Goal: Transaction & Acquisition: Purchase product/service

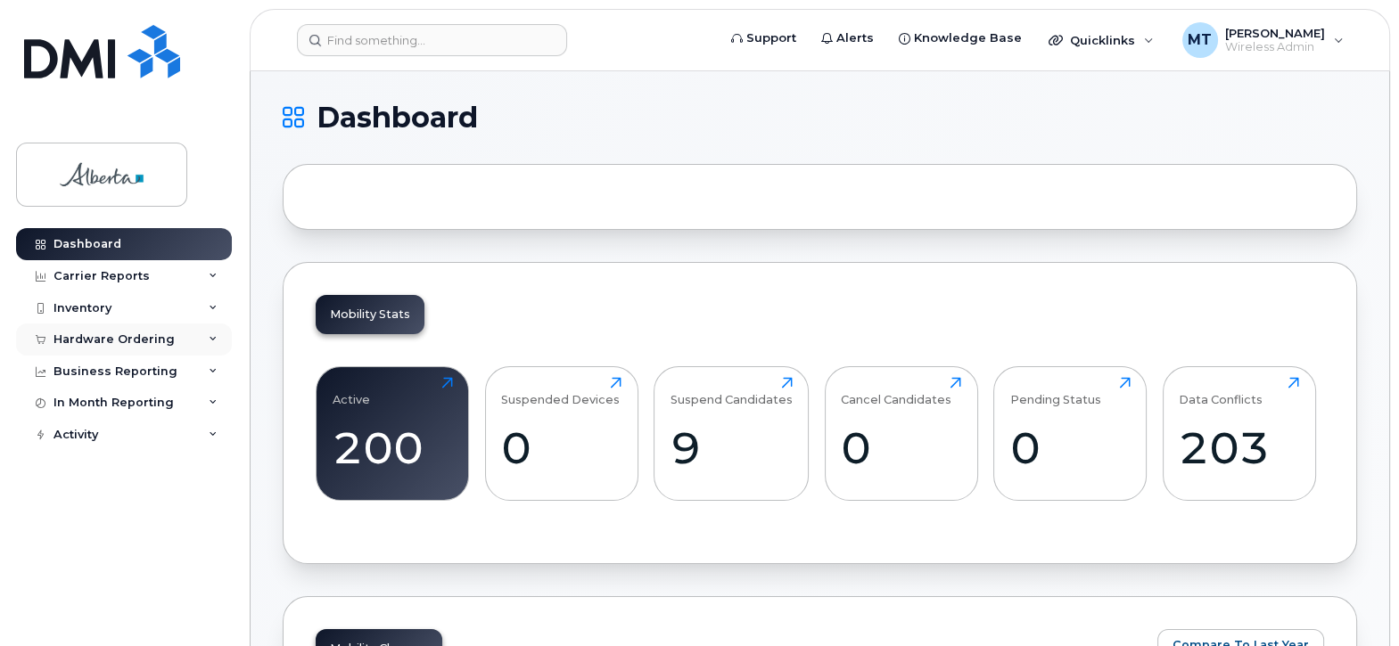
click at [126, 336] on div "Hardware Ordering" at bounding box center [113, 340] width 121 height 14
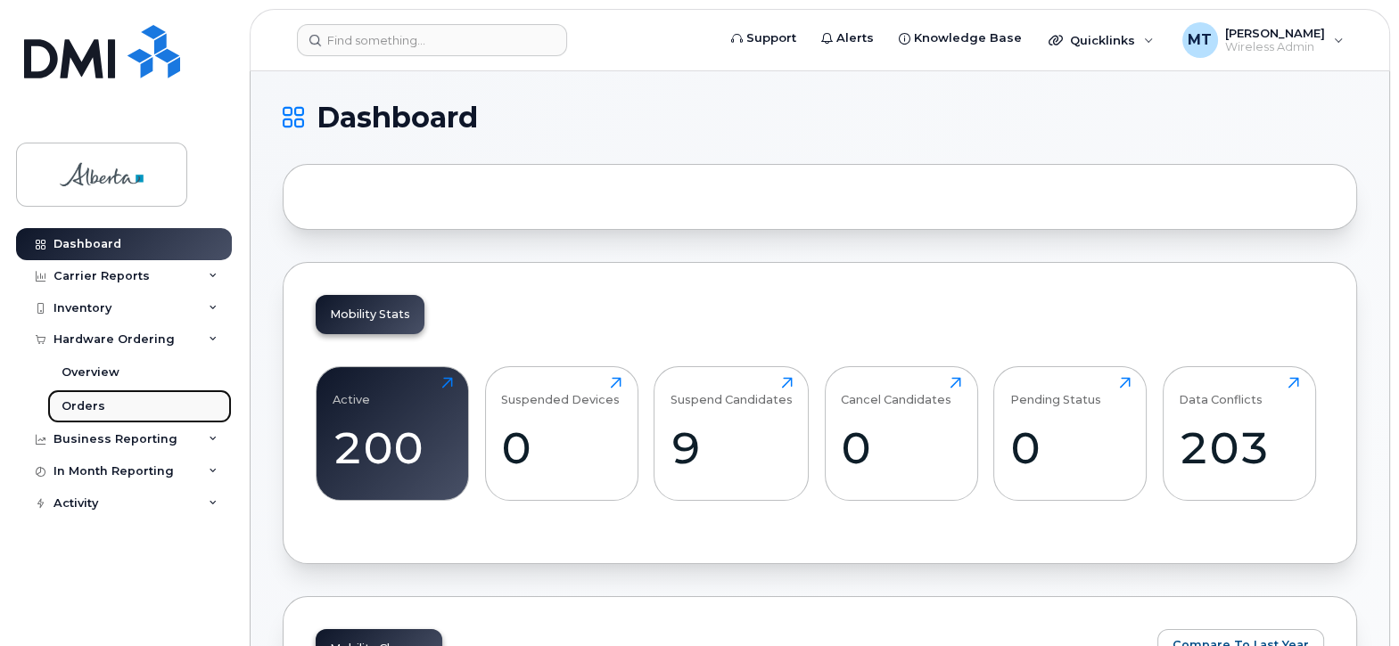
click at [91, 404] on div "Orders" at bounding box center [84, 407] width 44 height 16
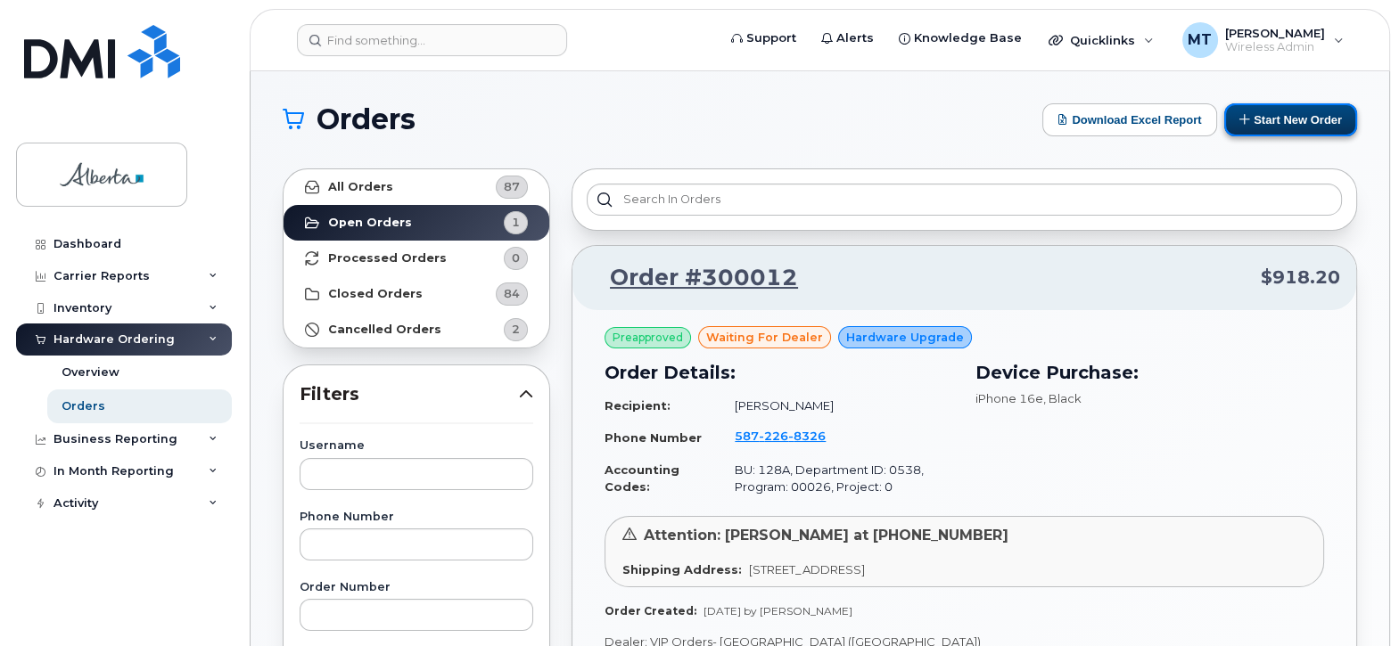
click at [1255, 117] on button "Start New Order" at bounding box center [1290, 119] width 133 height 33
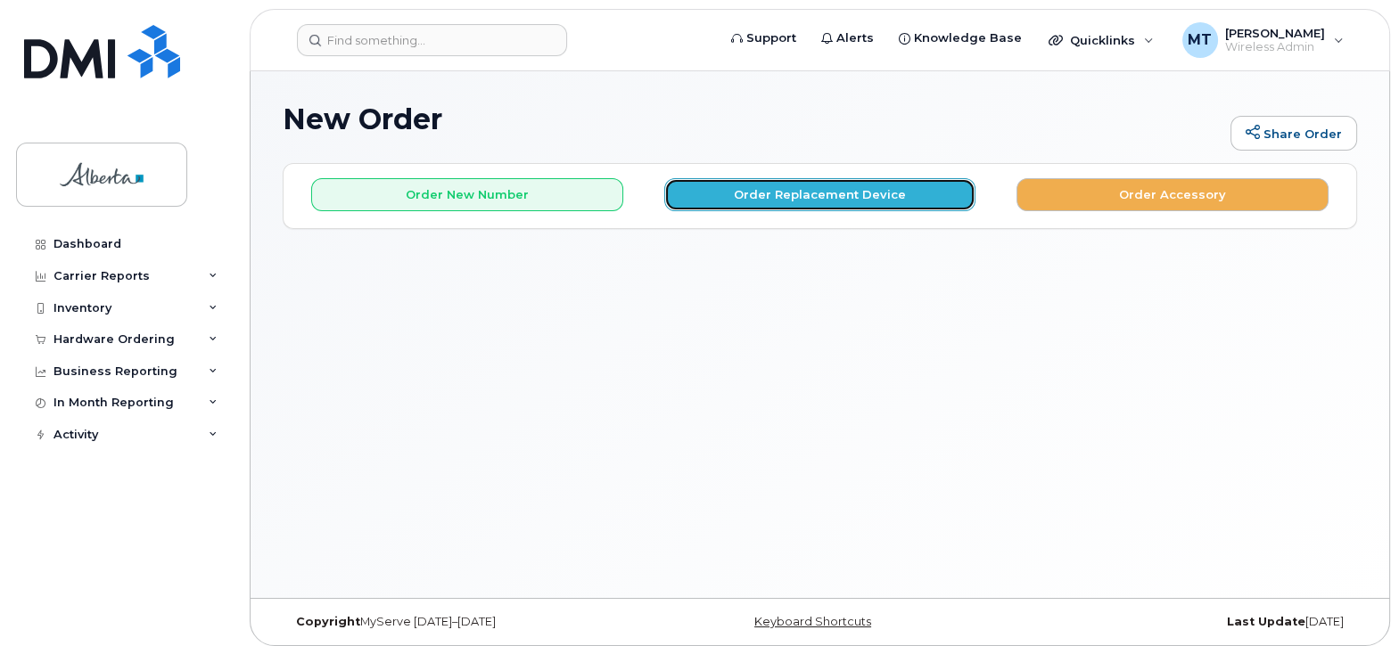
click at [829, 192] on button "Order Replacement Device" at bounding box center [820, 194] width 312 height 33
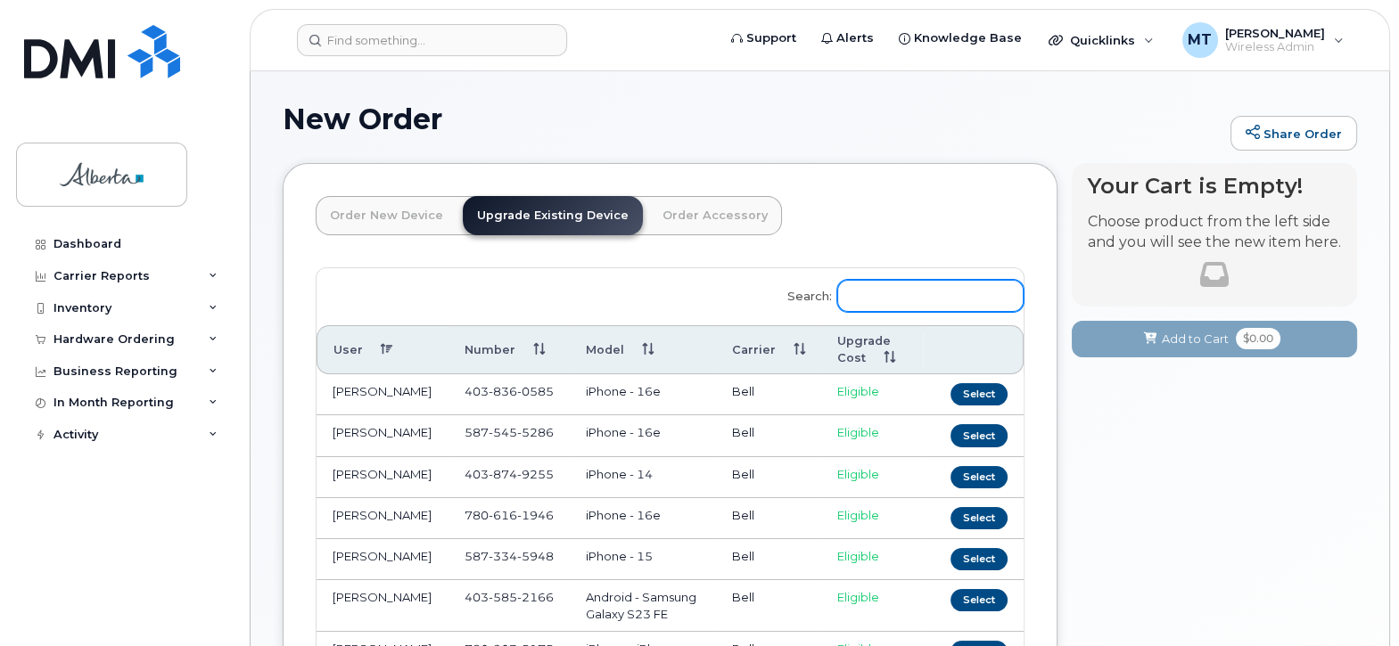
click at [879, 298] on input "Search:" at bounding box center [930, 296] width 186 height 32
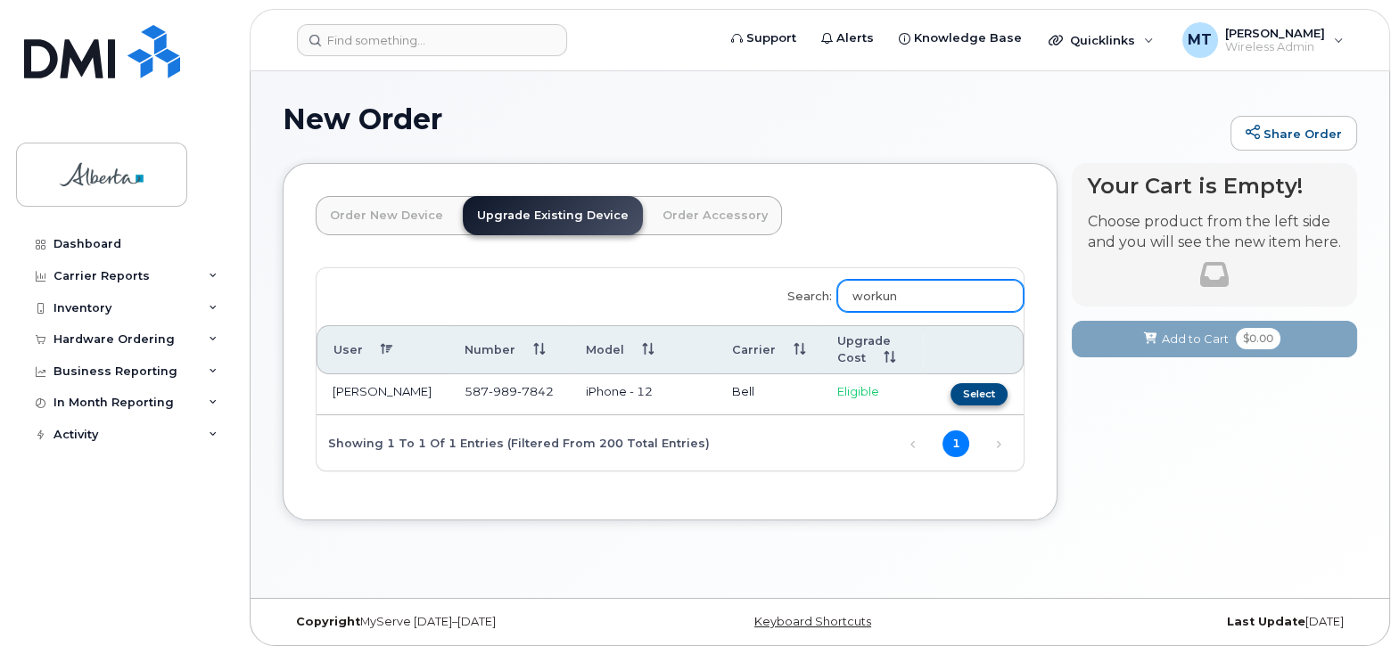
type input "workun"
click at [983, 394] on button "Select" at bounding box center [978, 394] width 57 height 22
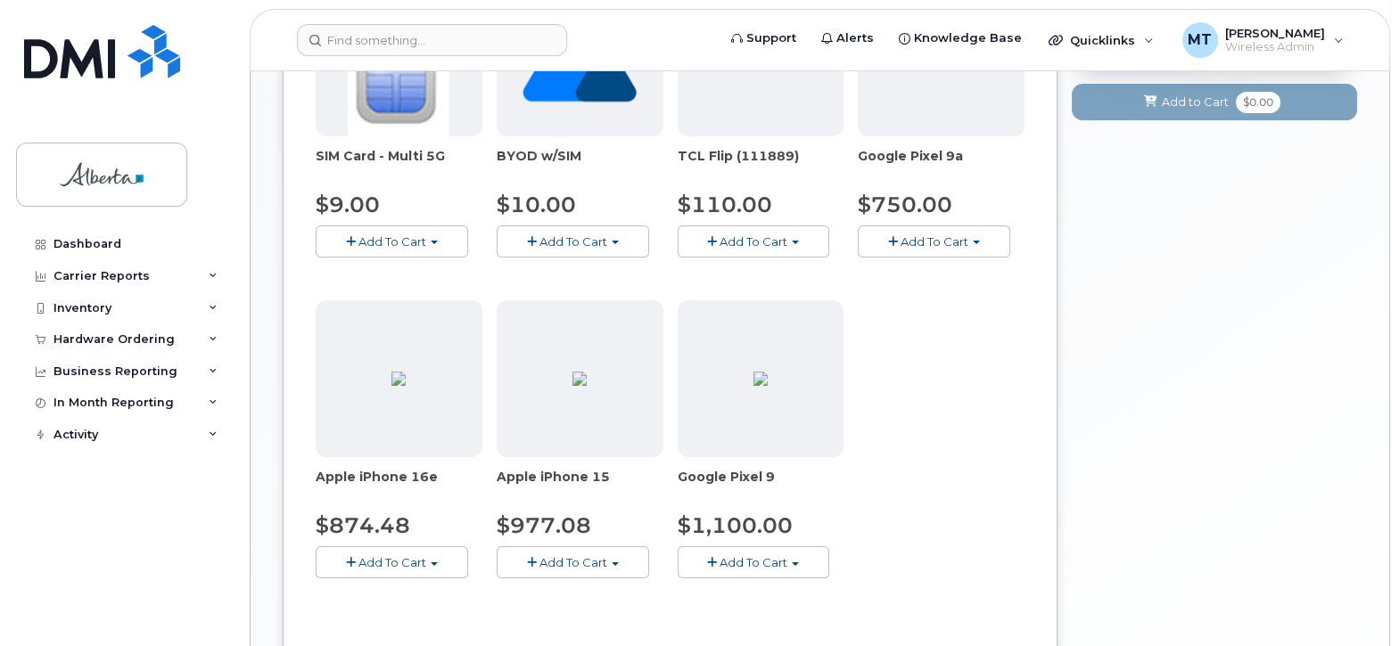
scroll to position [375, 0]
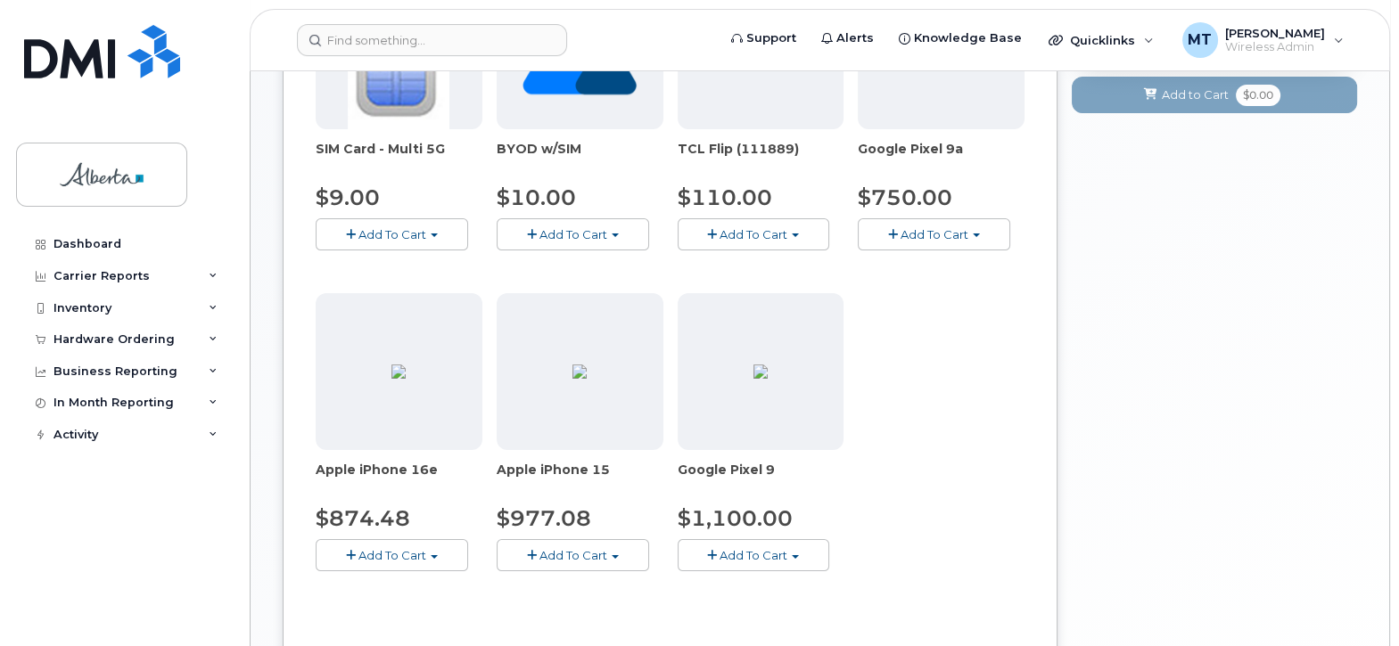
click at [413, 548] on span "Add To Cart" at bounding box center [392, 555] width 68 height 14
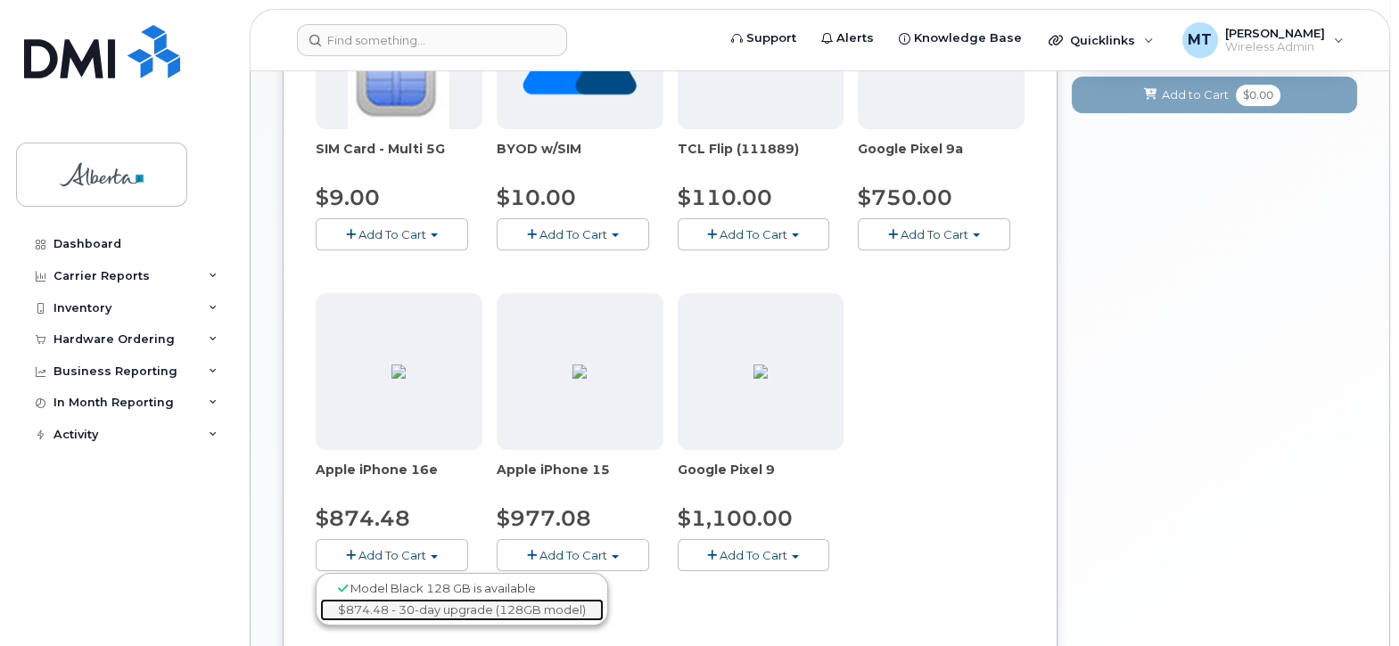
click at [413, 609] on link "$874.48 - 30-day upgrade (128GB model)" at bounding box center [462, 610] width 284 height 22
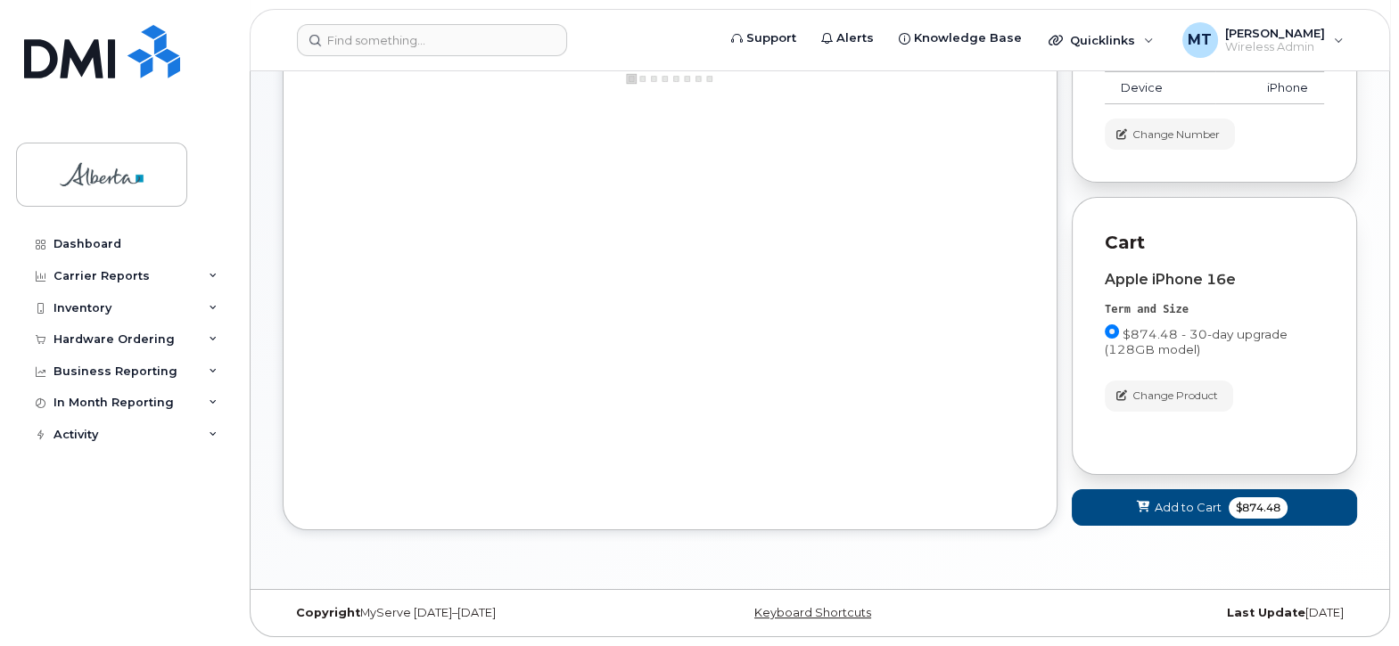
scroll to position [251, 0]
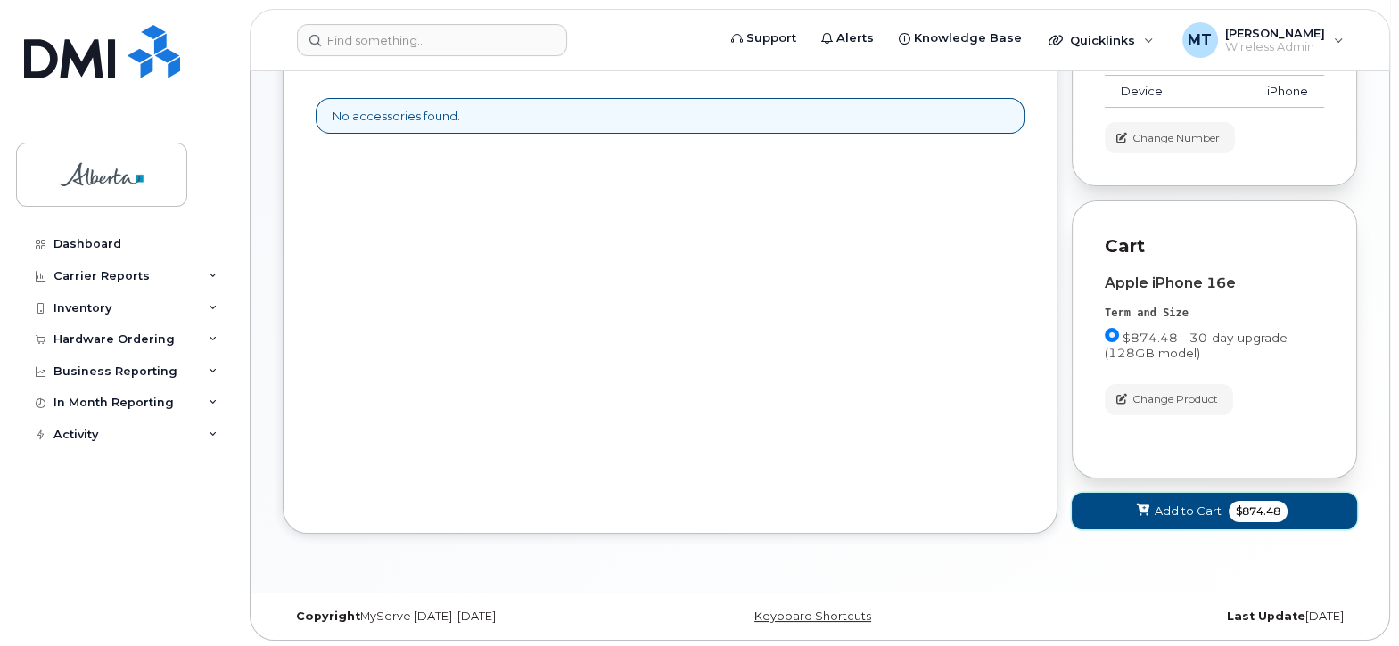
click at [1183, 514] on span "Add to Cart" at bounding box center [1188, 511] width 67 height 17
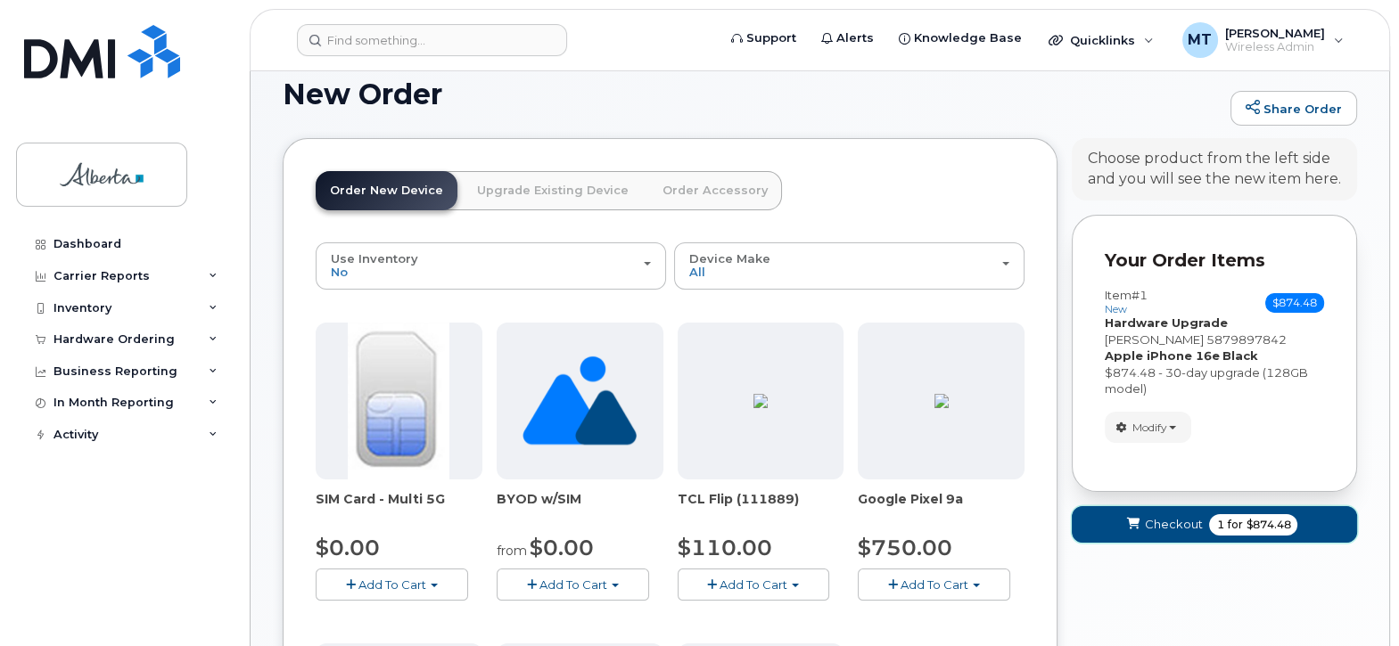
click at [1183, 516] on span "Checkout" at bounding box center [1173, 524] width 58 height 17
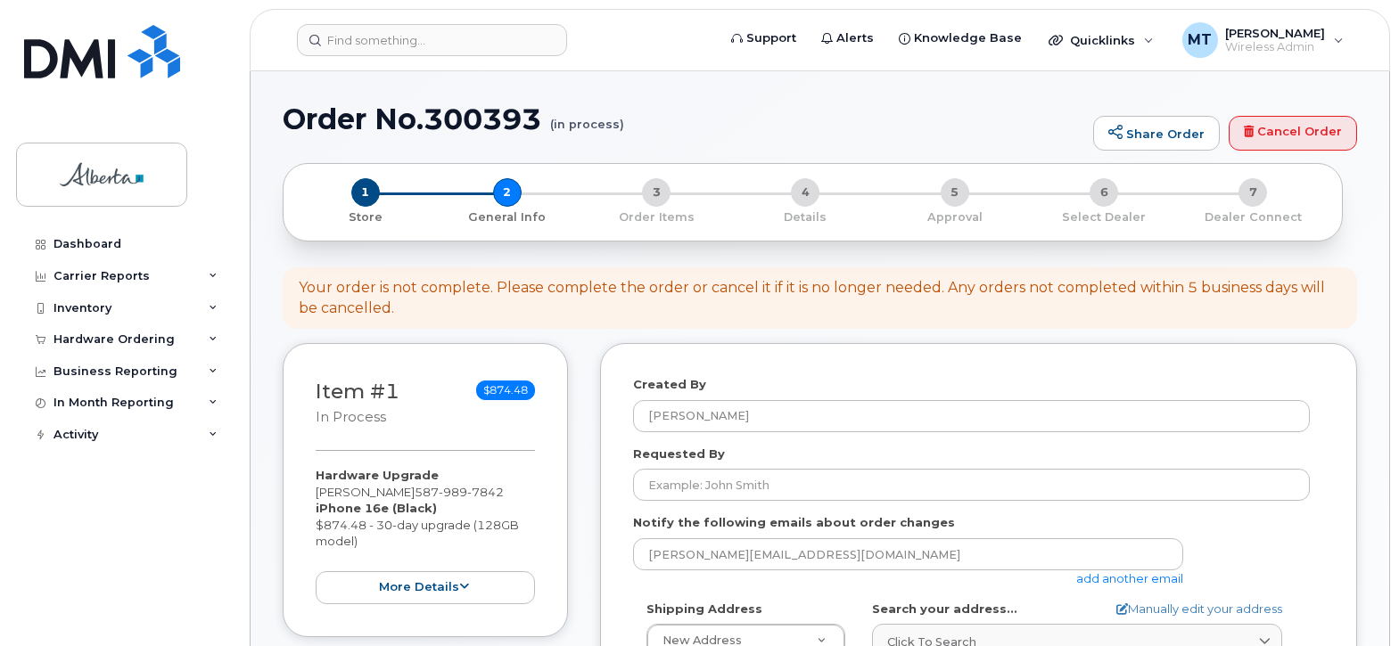
select select
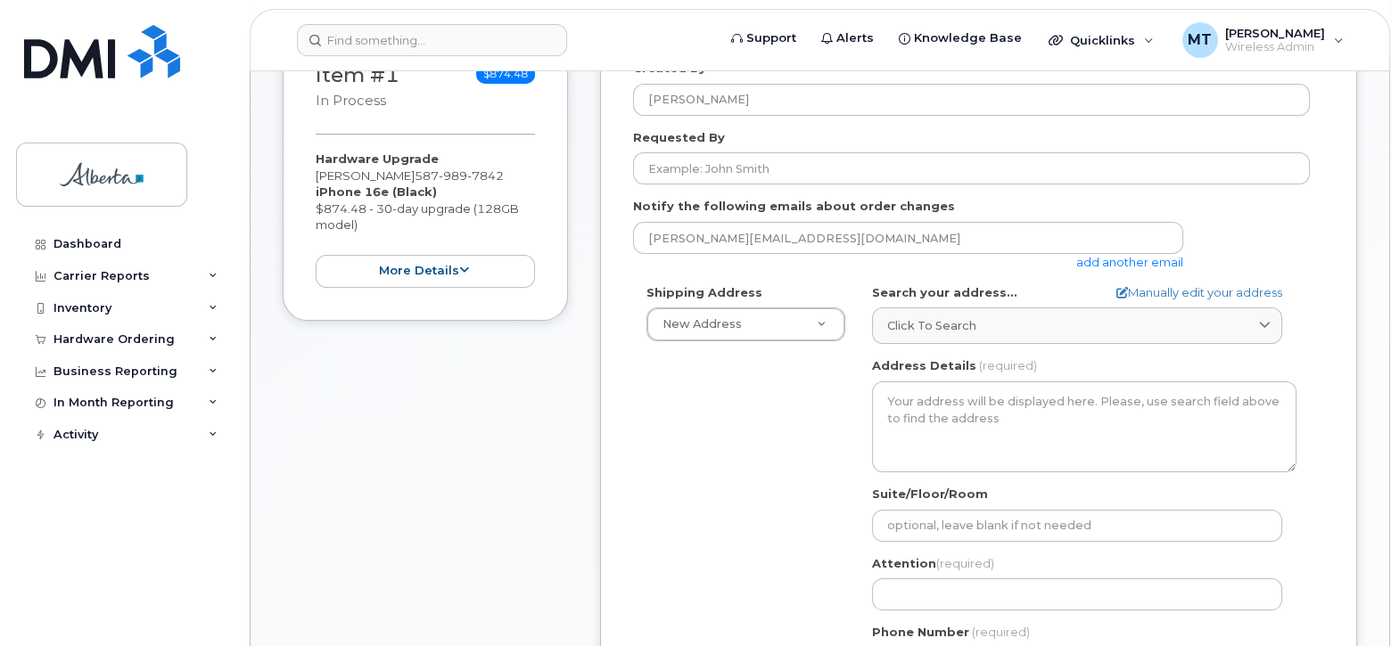
scroll to position [333, 0]
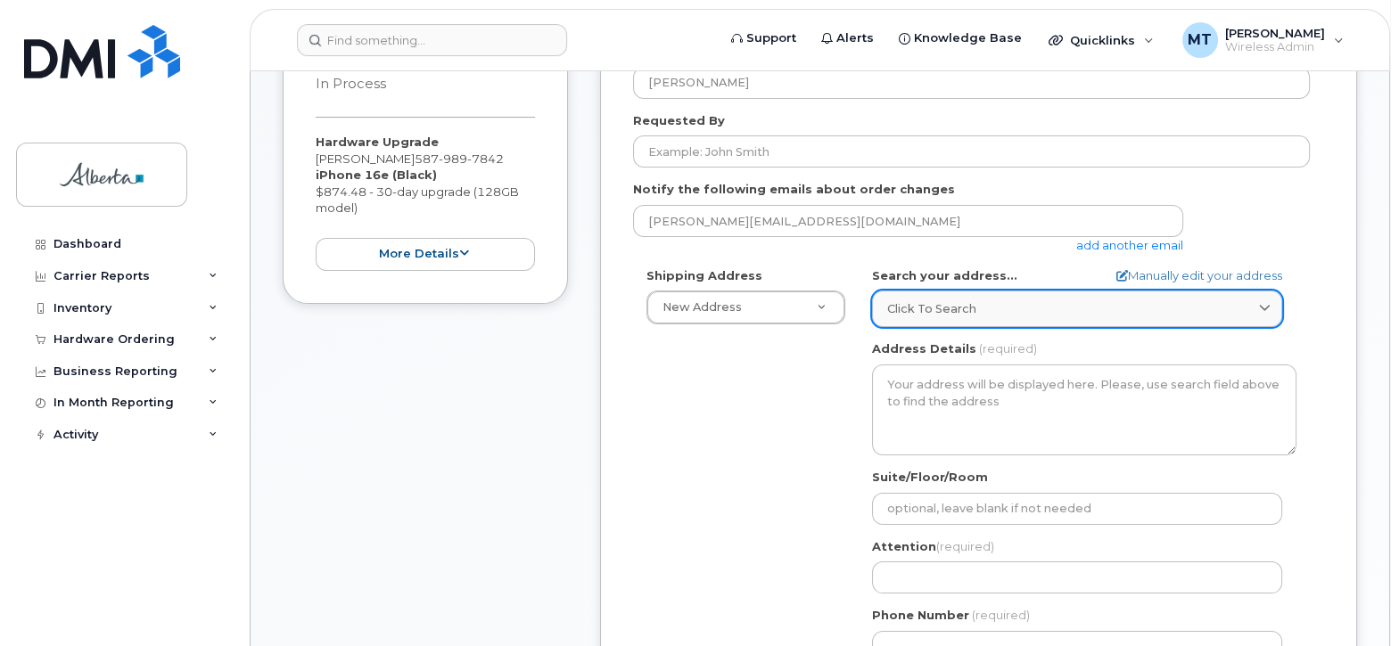
click at [936, 305] on span "Click to search" at bounding box center [931, 308] width 89 height 17
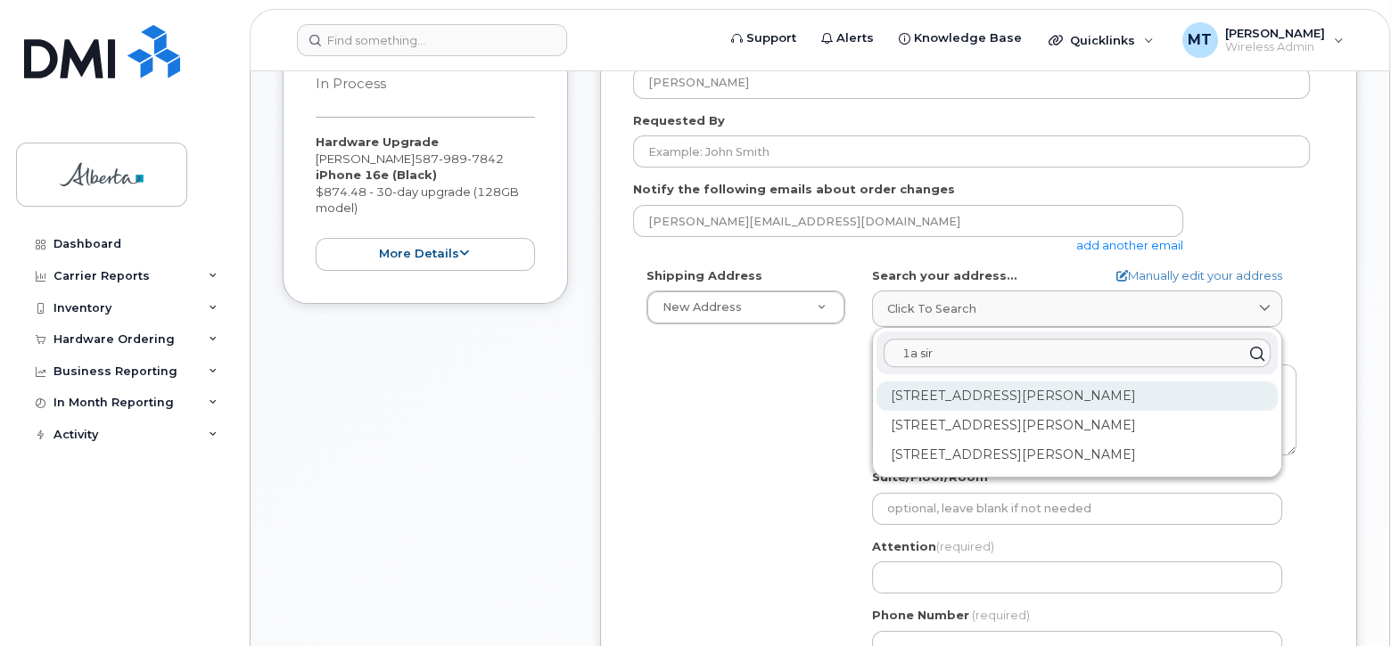
type input "1a sir"
click at [950, 392] on div "1A Sir Winston Churchill Sq NW Edmonton AB T5J 0R2" at bounding box center [1076, 396] width 401 height 29
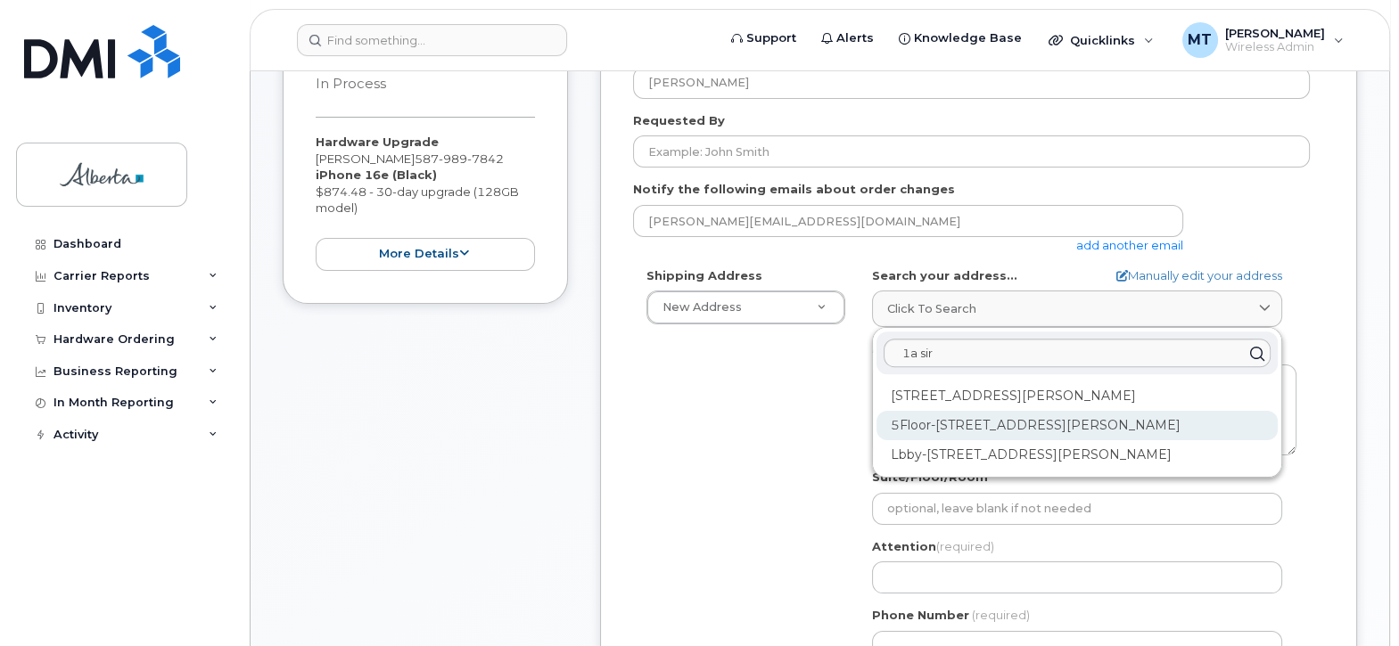
click at [947, 437] on div "5Floor-1A Sir Winston Churchill Sq NW Edmonton AB T5J 0R2" at bounding box center [1076, 425] width 401 height 29
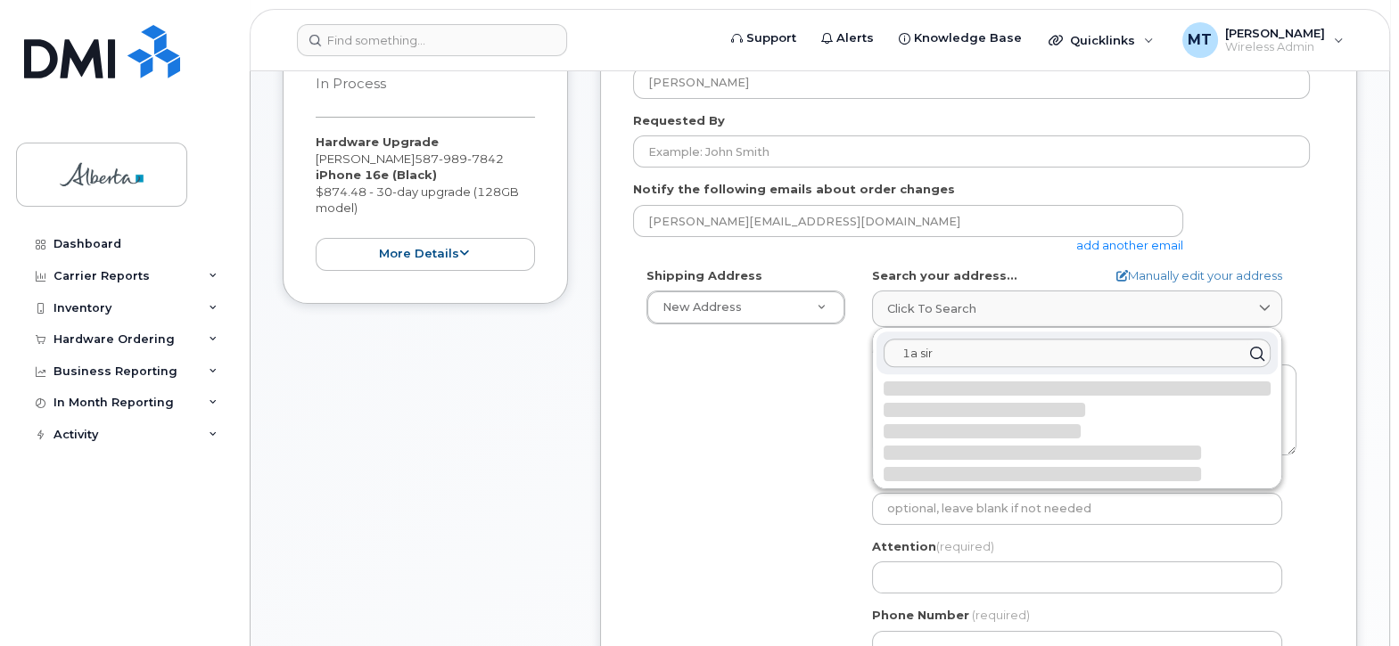
select select
type textarea "5Floor-1A Sir Winston Churchill Sq NW EDMONTON AB T5J 0R2 CANADA"
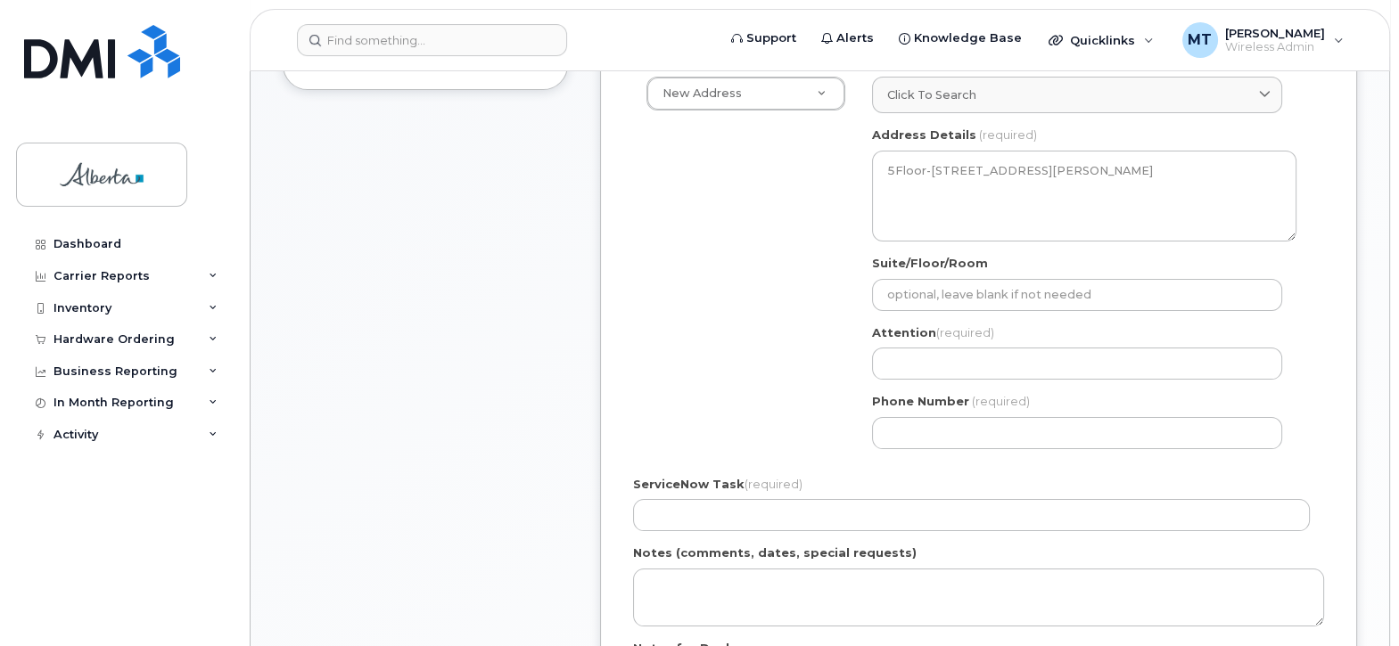
scroll to position [554, 0]
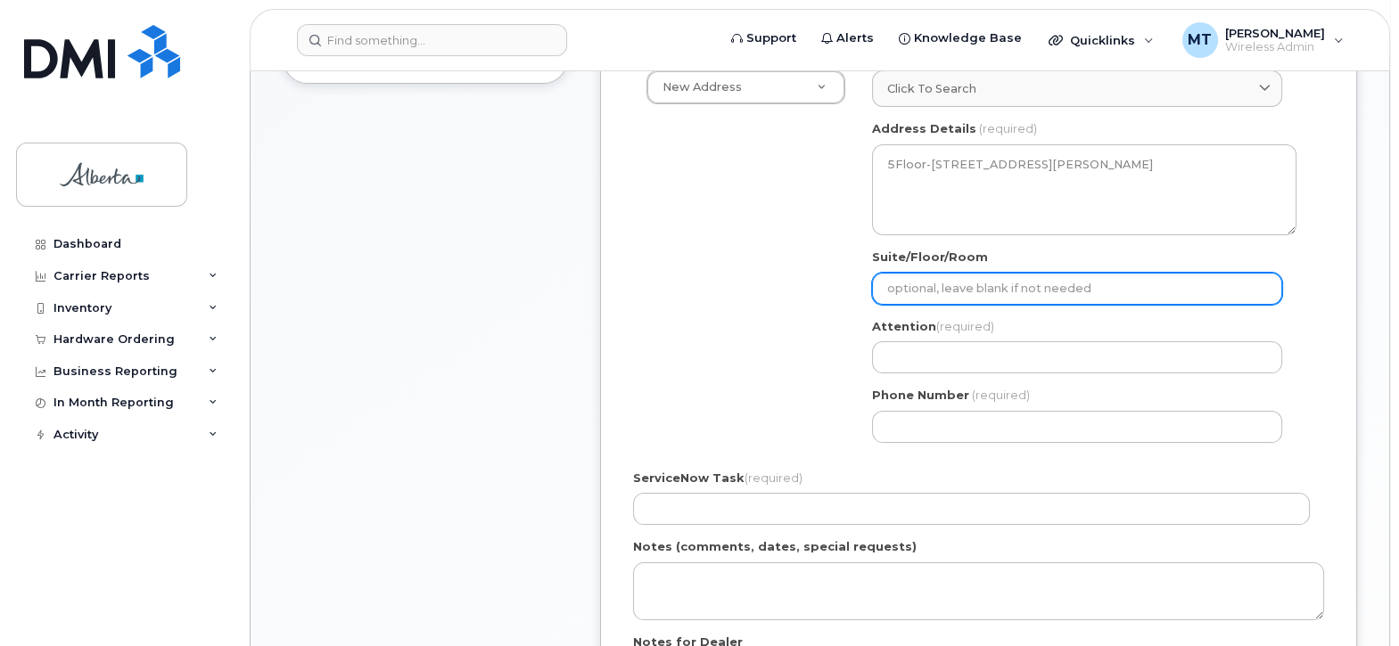
click at [906, 287] on input "Suite/Floor/Room" at bounding box center [1077, 289] width 410 height 32
type input "6th floor North Tower"
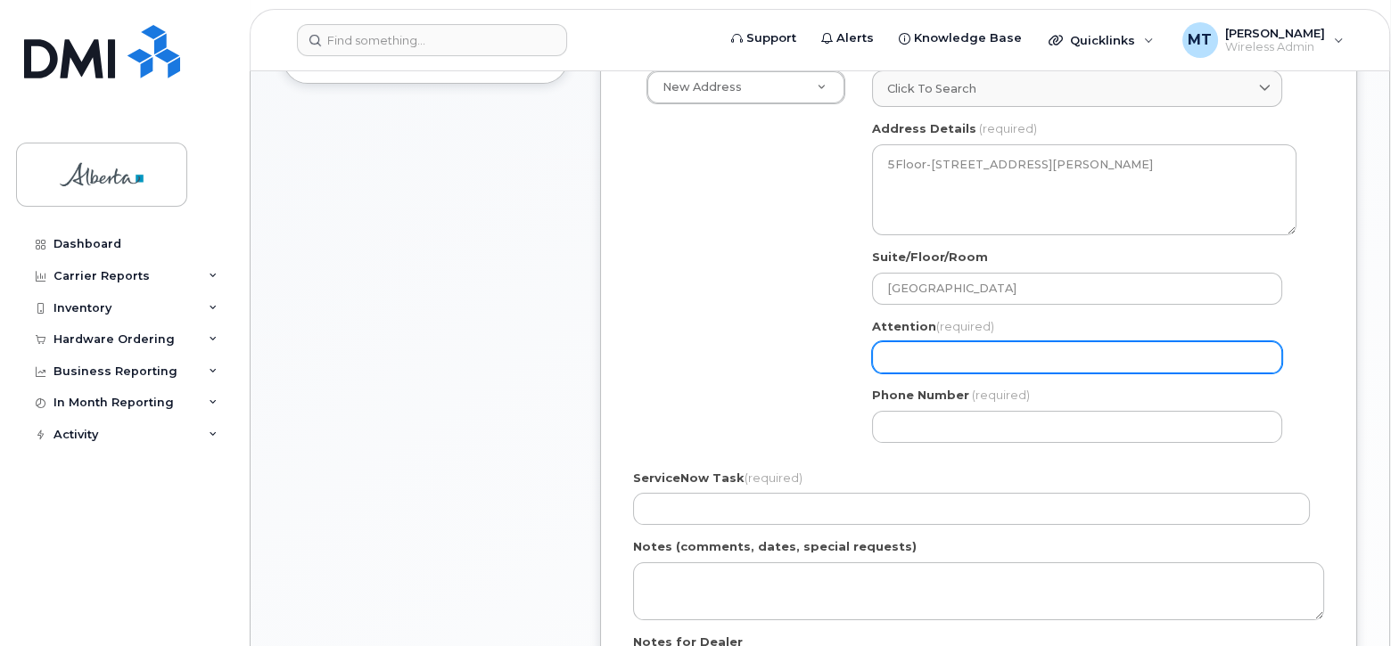
click at [896, 352] on input "Attention (required)" at bounding box center [1077, 357] width 410 height 32
select select
type input "C"
select select
type input "Ch"
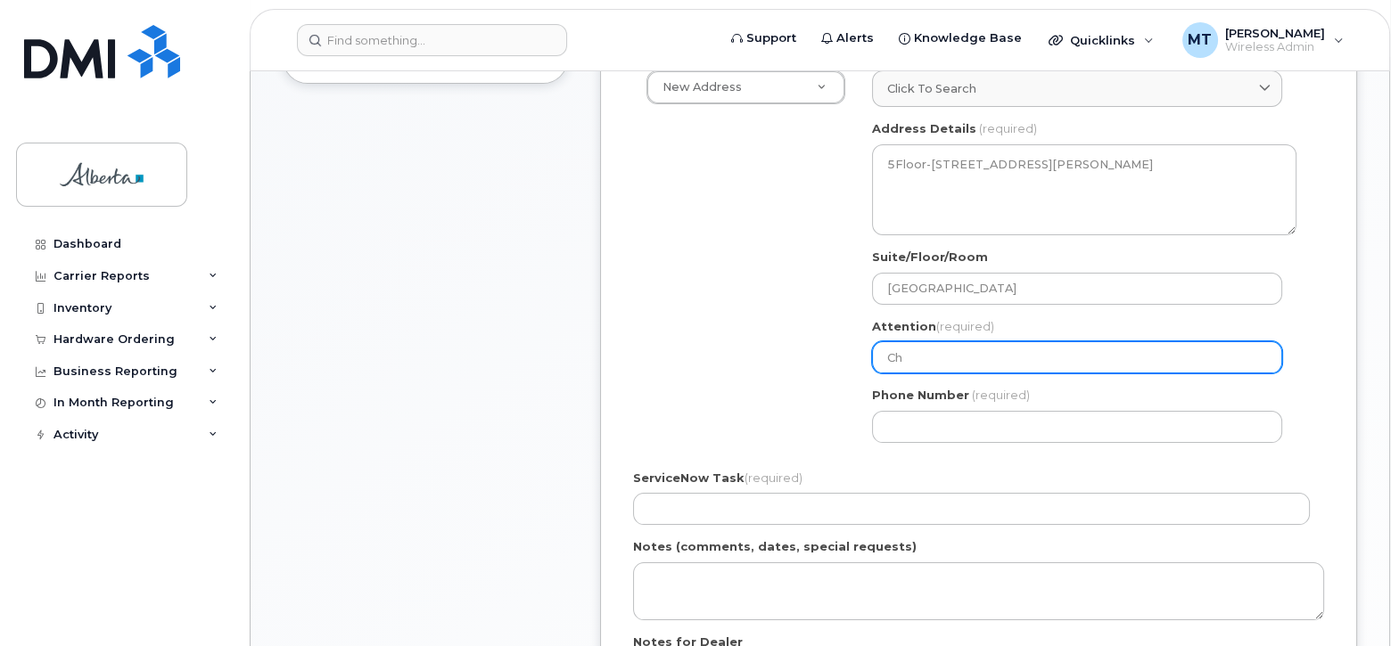
select select
type input "Chr"
select select
type input "Chri"
select select
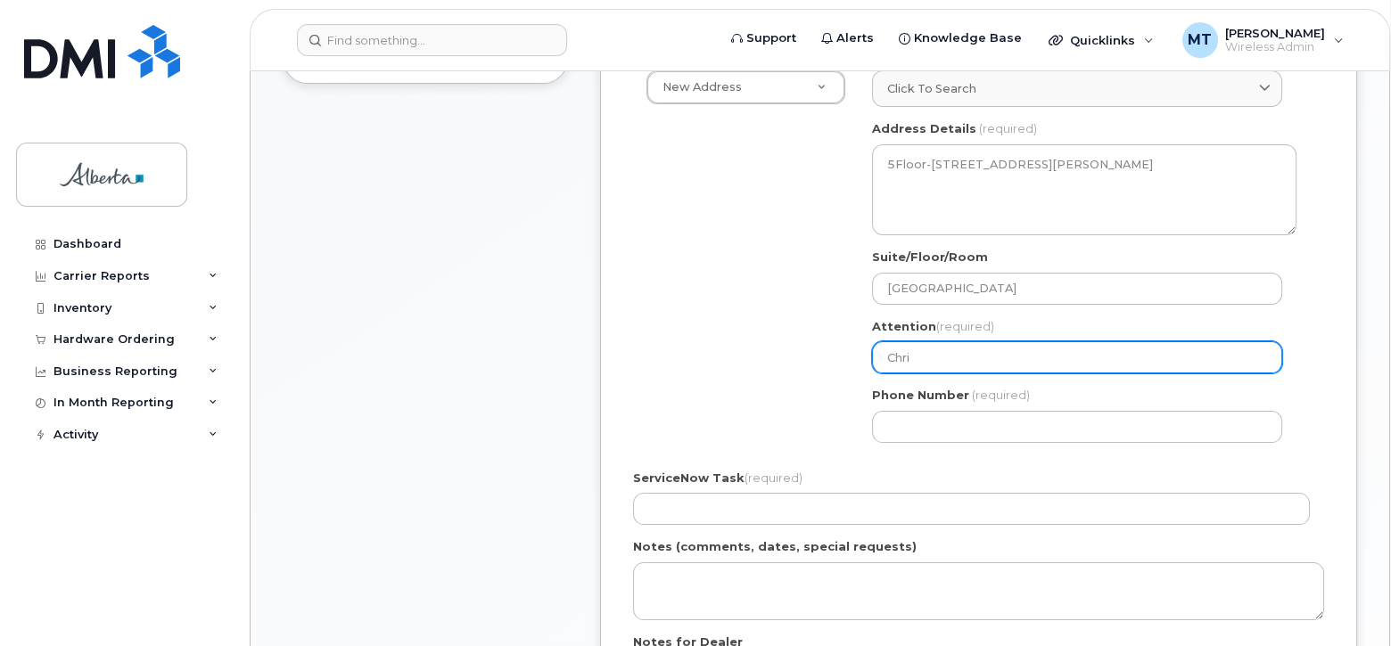
type input "Chris"
select select
type input "Christ"
select select
type input "Christi"
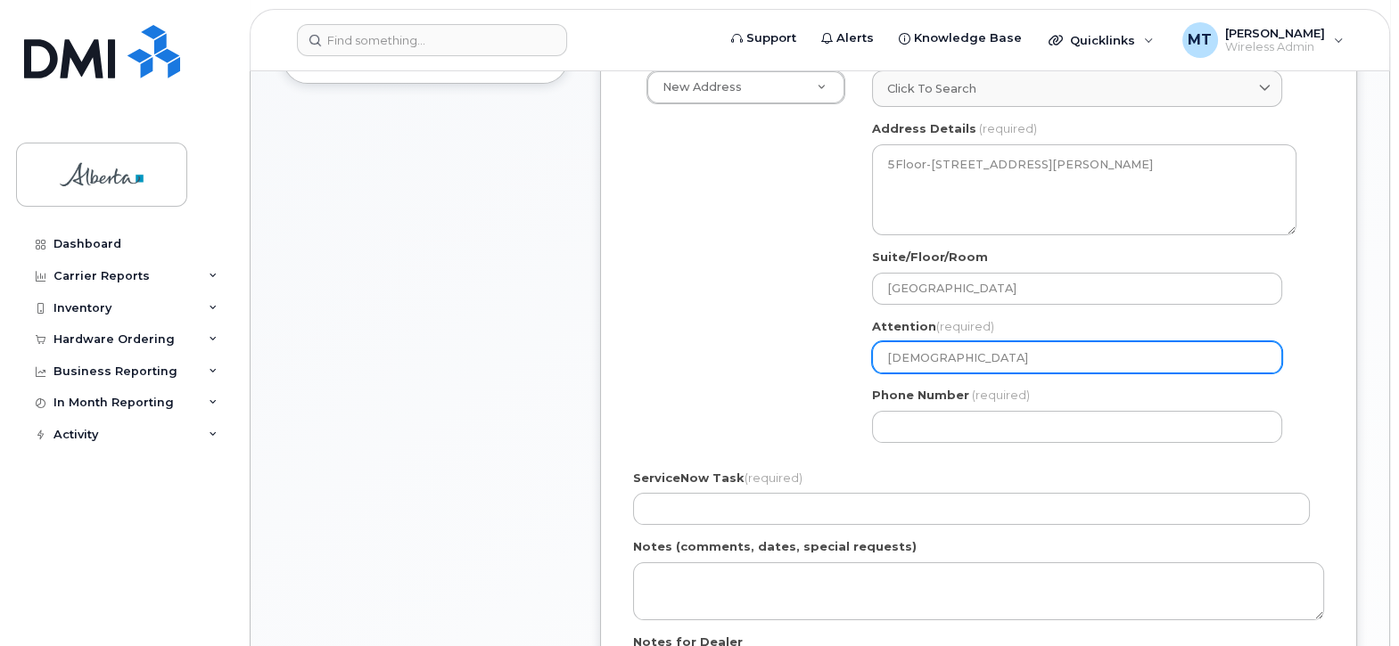
select select
type input "Christine"
select select
type input "Christine"
select select
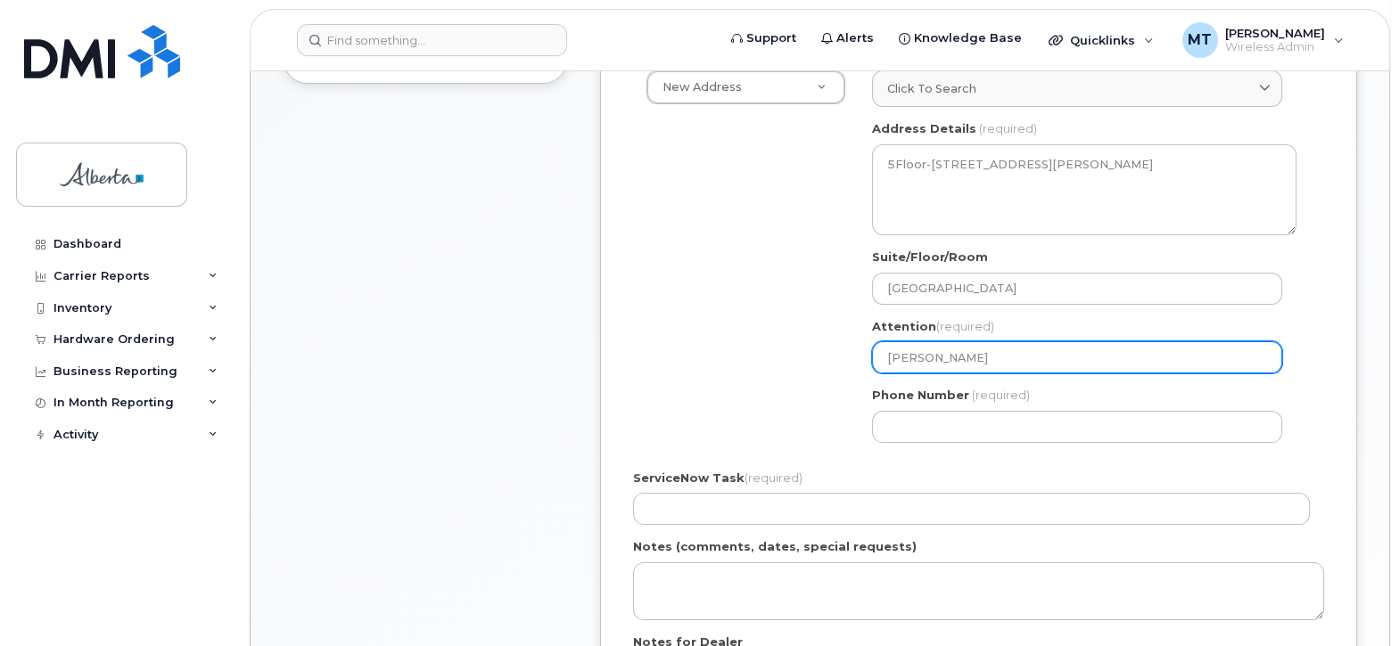
type input "Christine C"
select select
type input "Christine Ch"
select select
type input "Christine Cha"
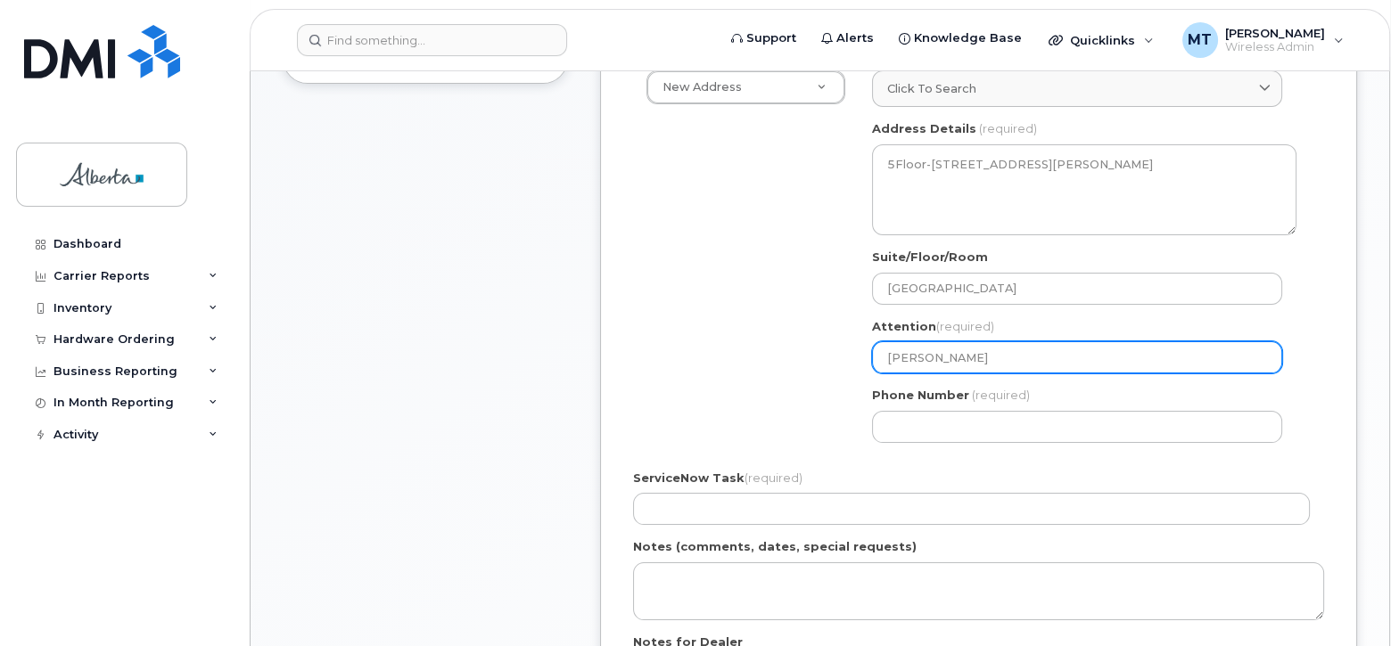
select select
type input "Christine Chap"
select select
type input "Christine Chapma"
select select
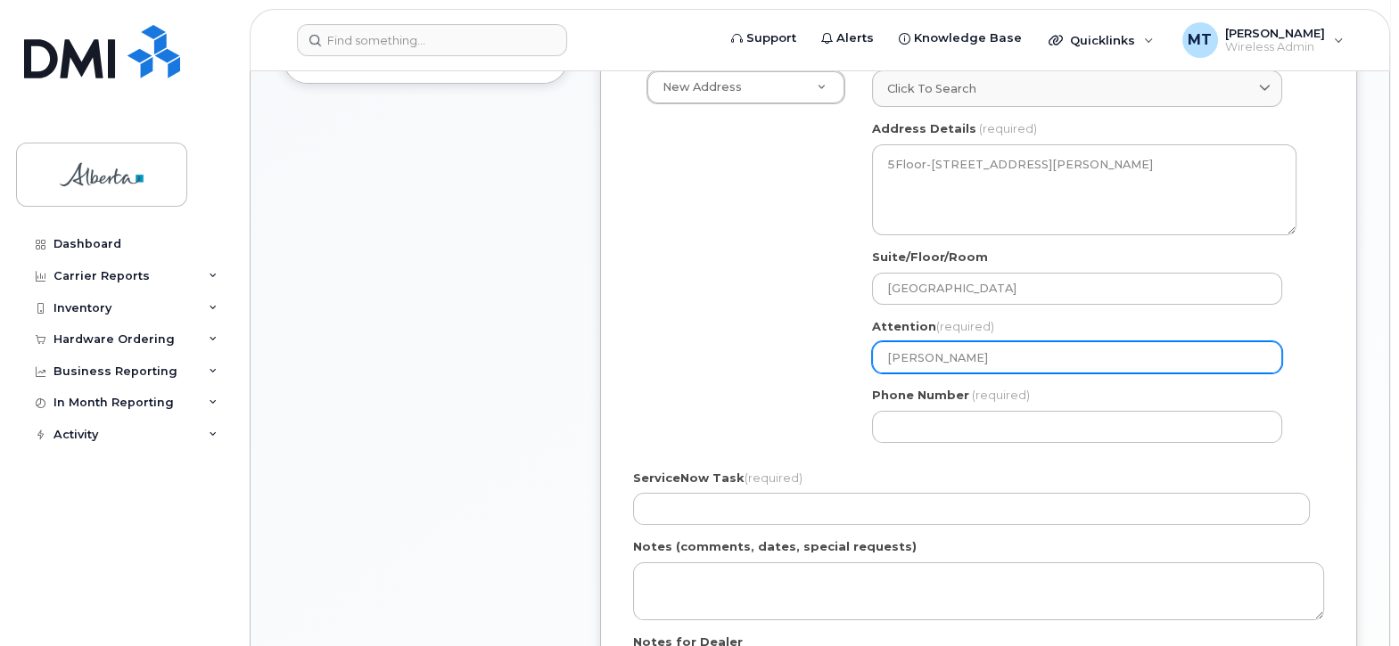
type input "Christine Chapman"
click at [1018, 356] on input "Christine Chapman" at bounding box center [1077, 357] width 410 height 32
select select
type input "Christine Chapman 7"
select select
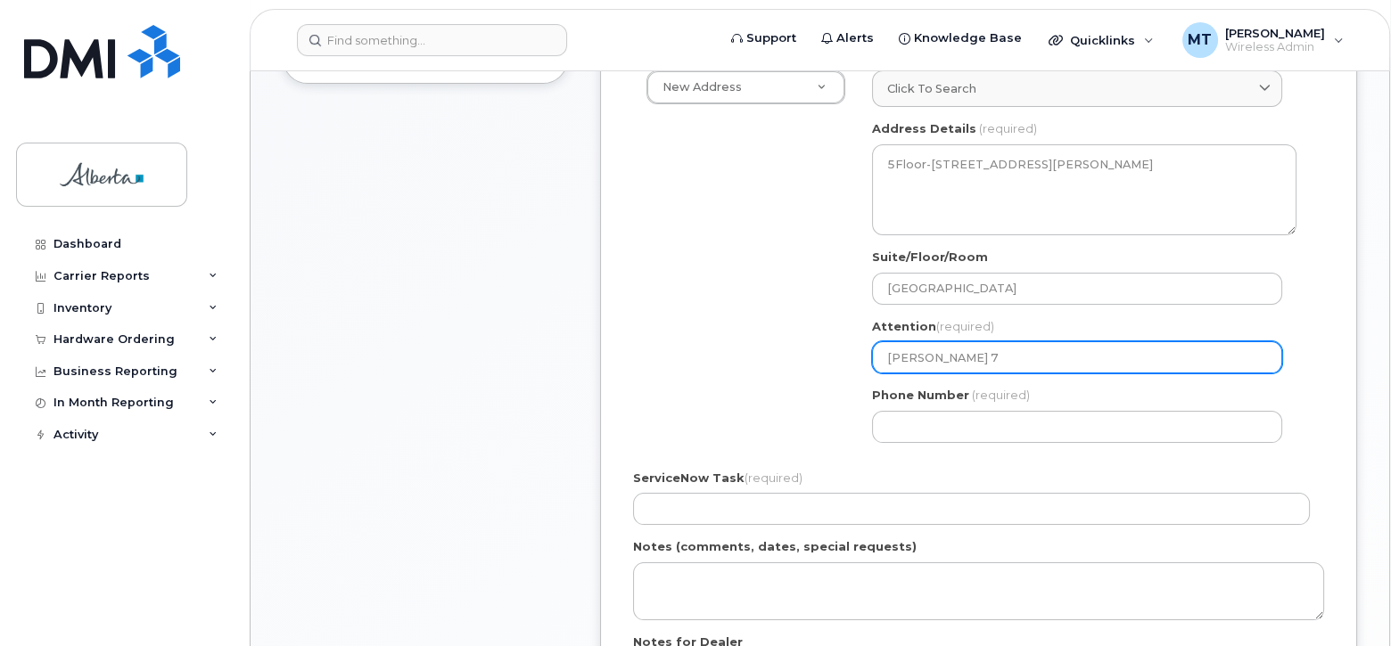
type input "Christine Chapman 78"
select select
type input "Christine Chapman 780"
select select
type input "Christine Chapman 780-"
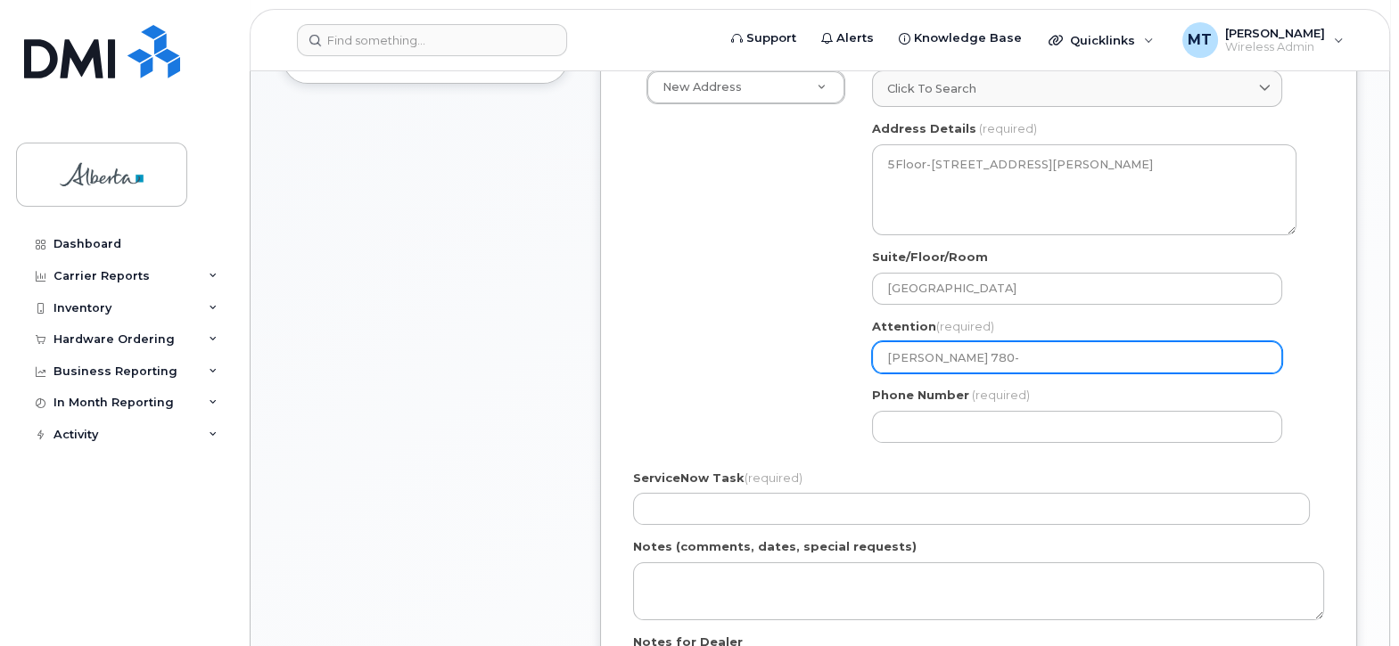
select select
type input "Christine Chapman 780-4"
select select
type input "Christine Chapman 780-42"
select select
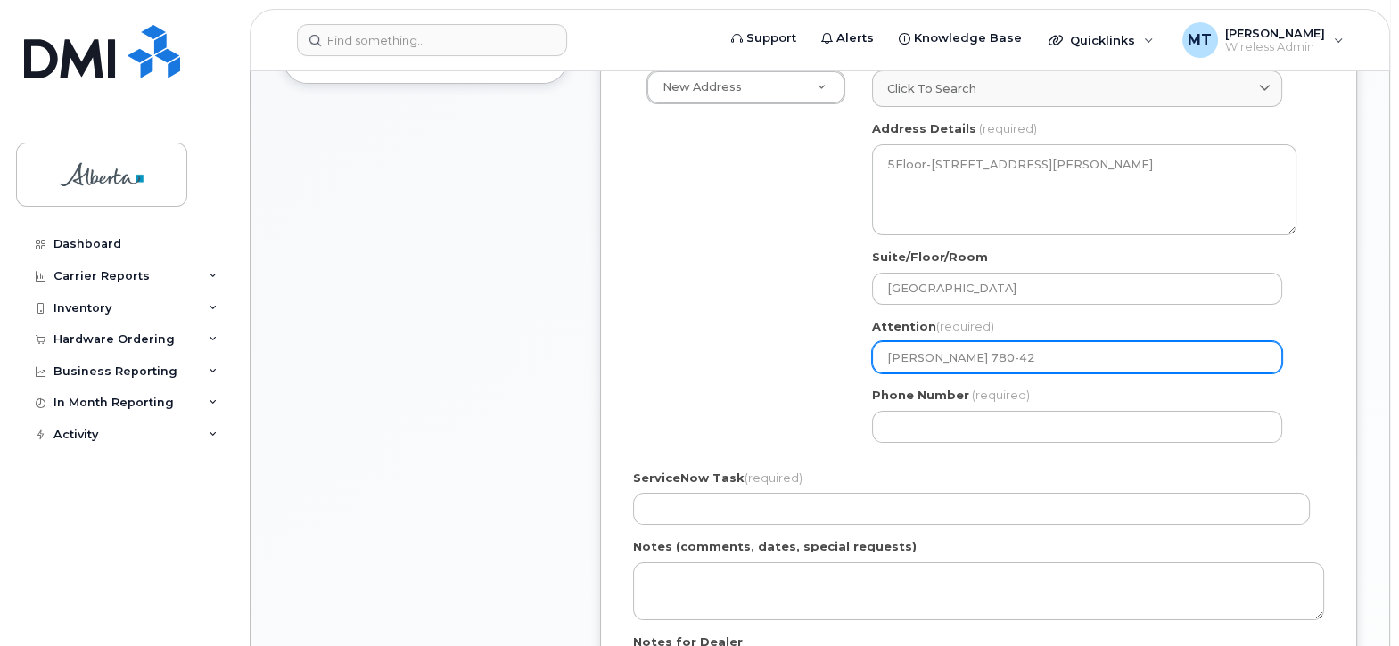
type input "Christine Chapman 780-427"
select select
type input "Christine Chapman 780-427-"
select select
type input "Christine Chapman 780-427-7"
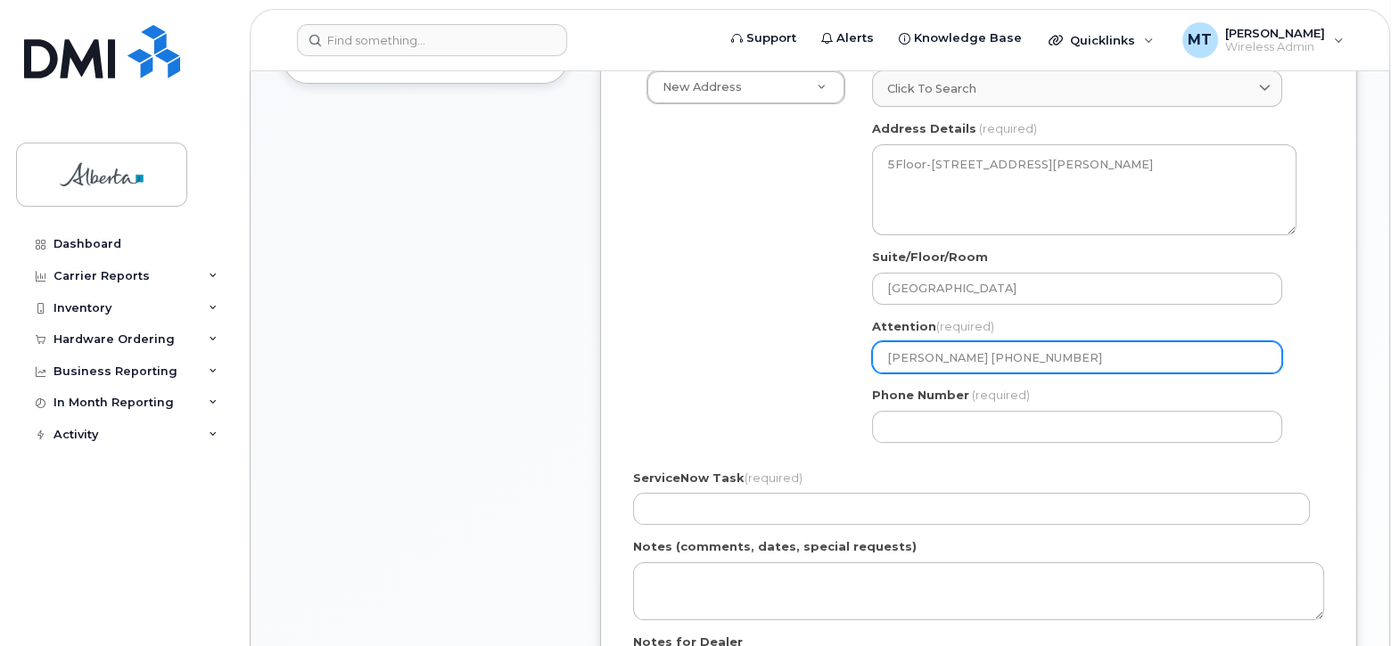
select select
type input "Christine Chapman 780-427-78"
select select
type input "Christine Chapman 780-427-781"
select select
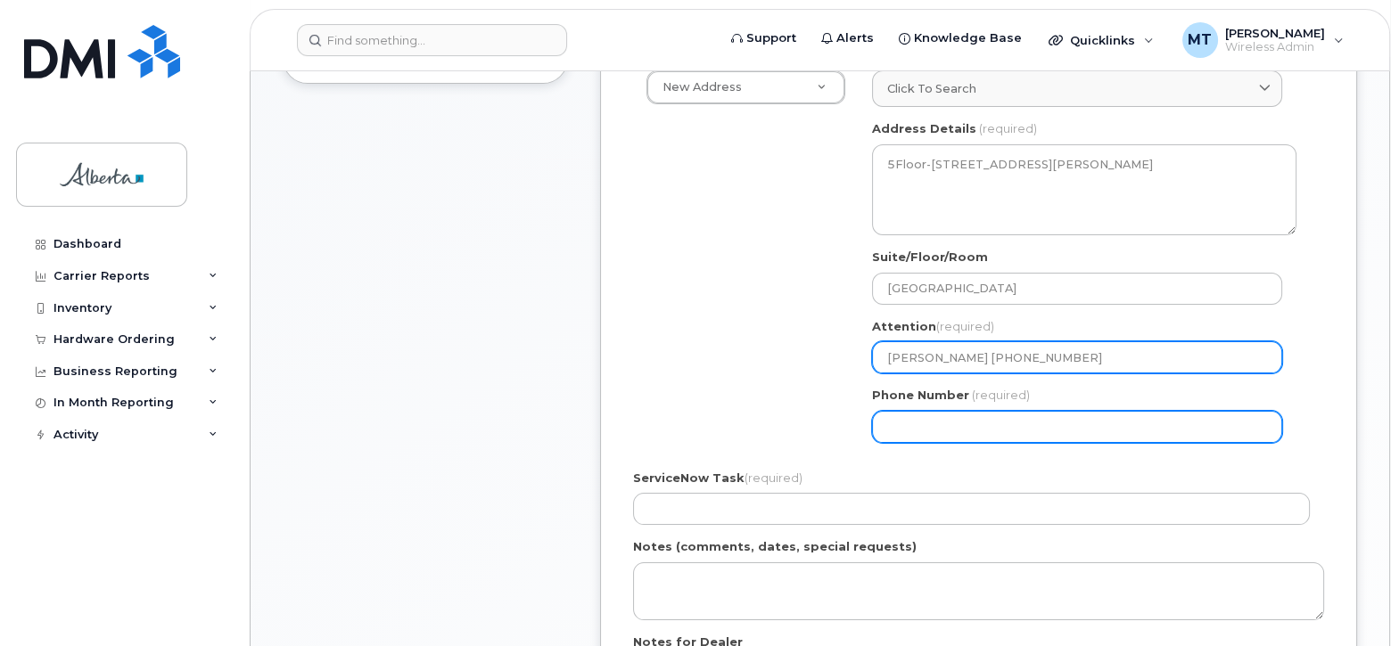
type input "[PERSON_NAME] [PHONE_NUMBER]"
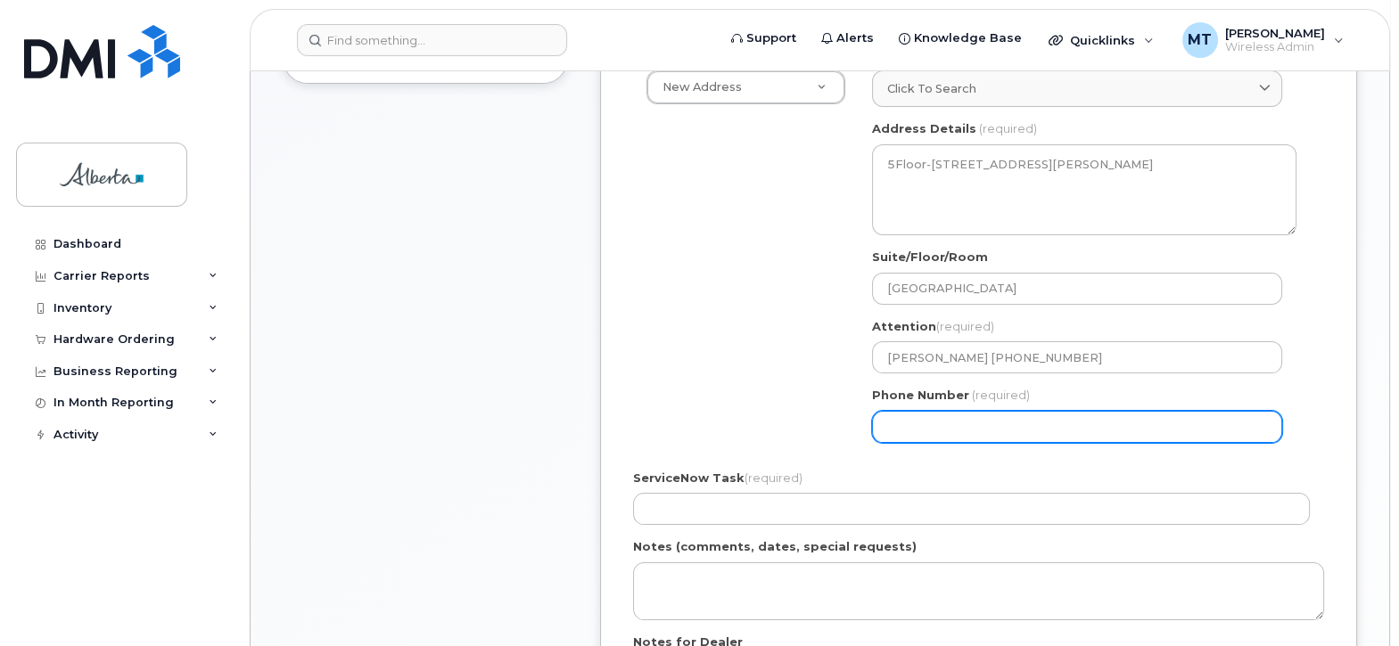
click at [917, 424] on input "Phone Number" at bounding box center [1077, 427] width 410 height 32
type input "780427781"
select select
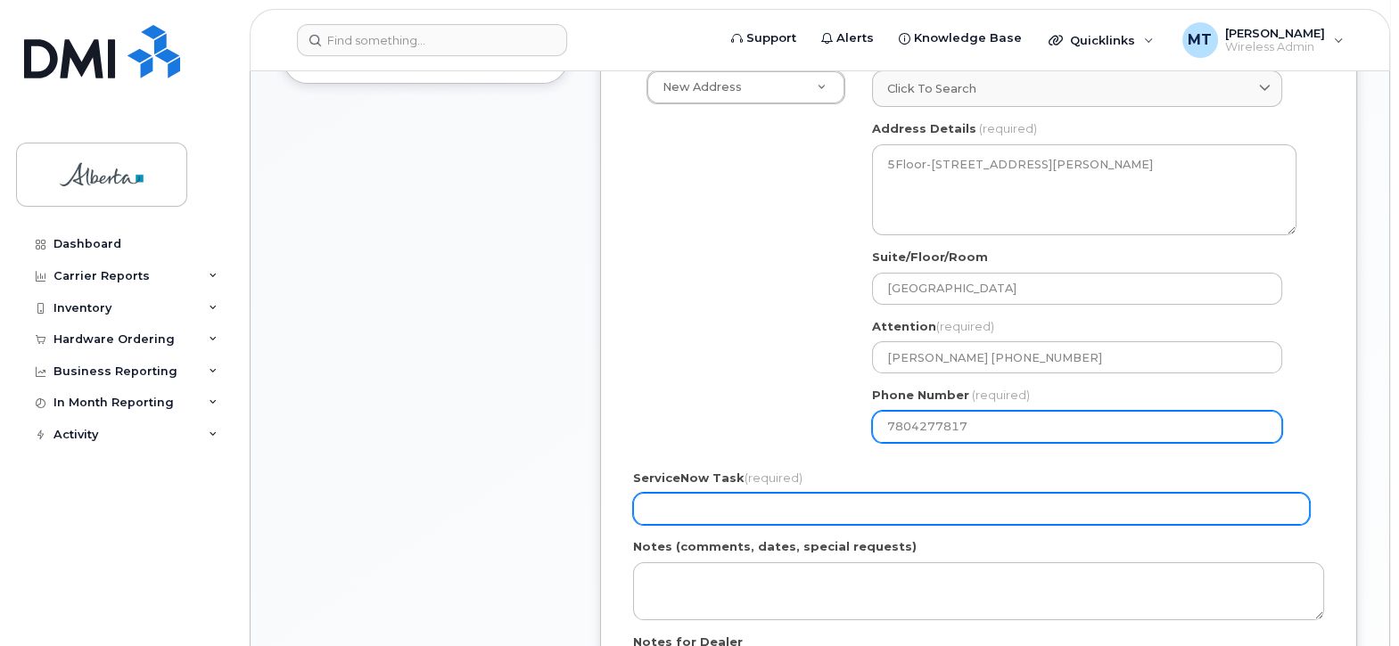
type input "7804277817"
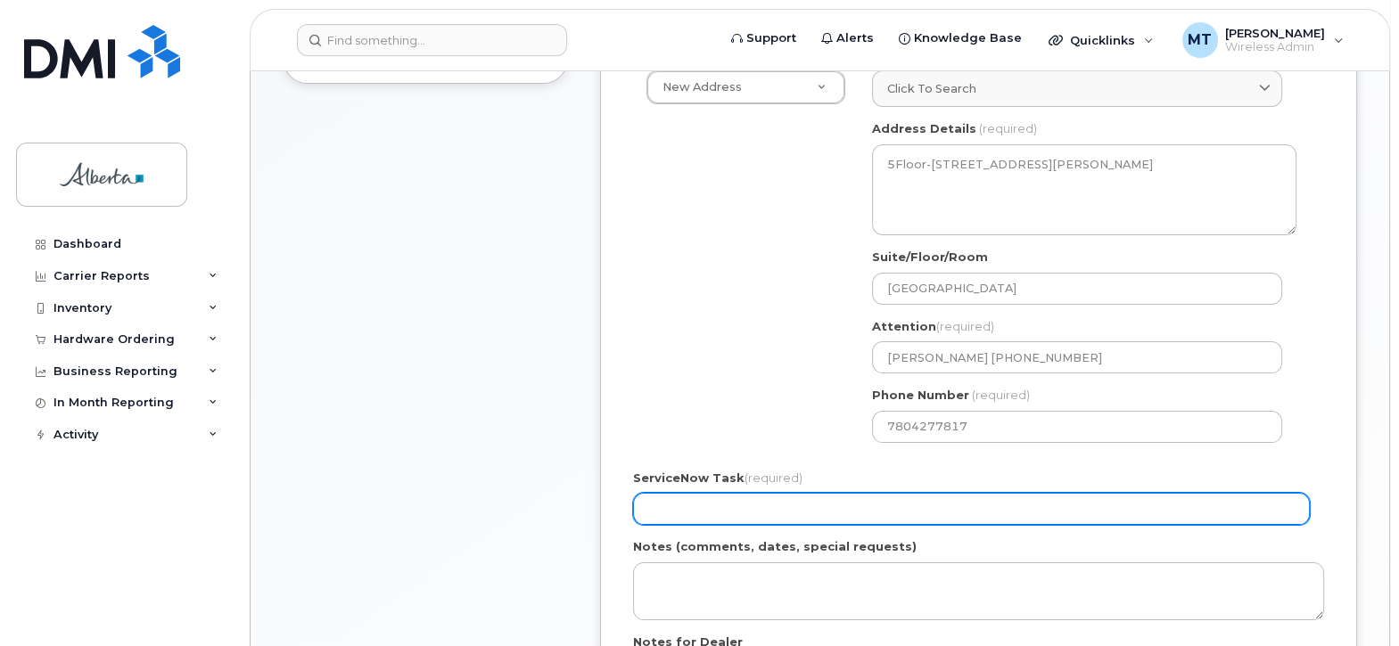
click at [718, 512] on input "ServiceNow Task (required)" at bounding box center [971, 509] width 677 height 32
type input "n/a"
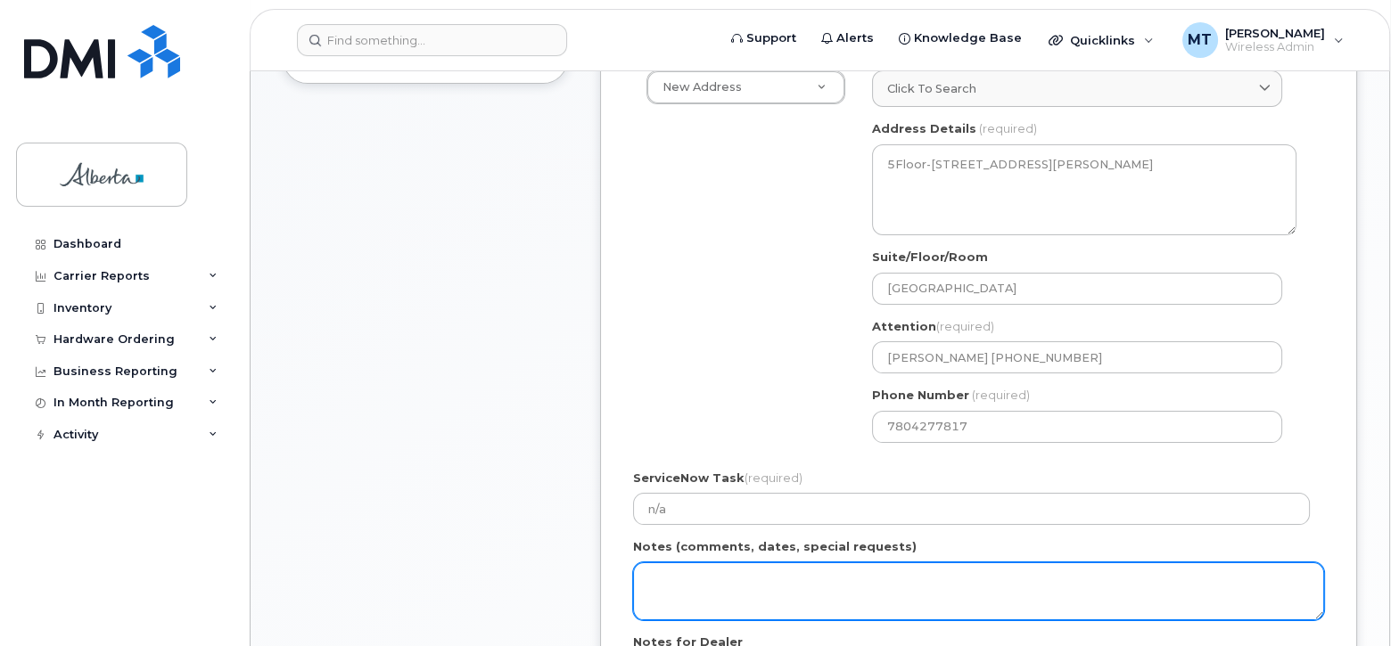
click at [669, 581] on textarea "Notes (comments, dates, special requests)" at bounding box center [978, 592] width 691 height 59
type textarea "New device for [PERSON_NAME]. Please do not enroll into DEP program. Thanks"
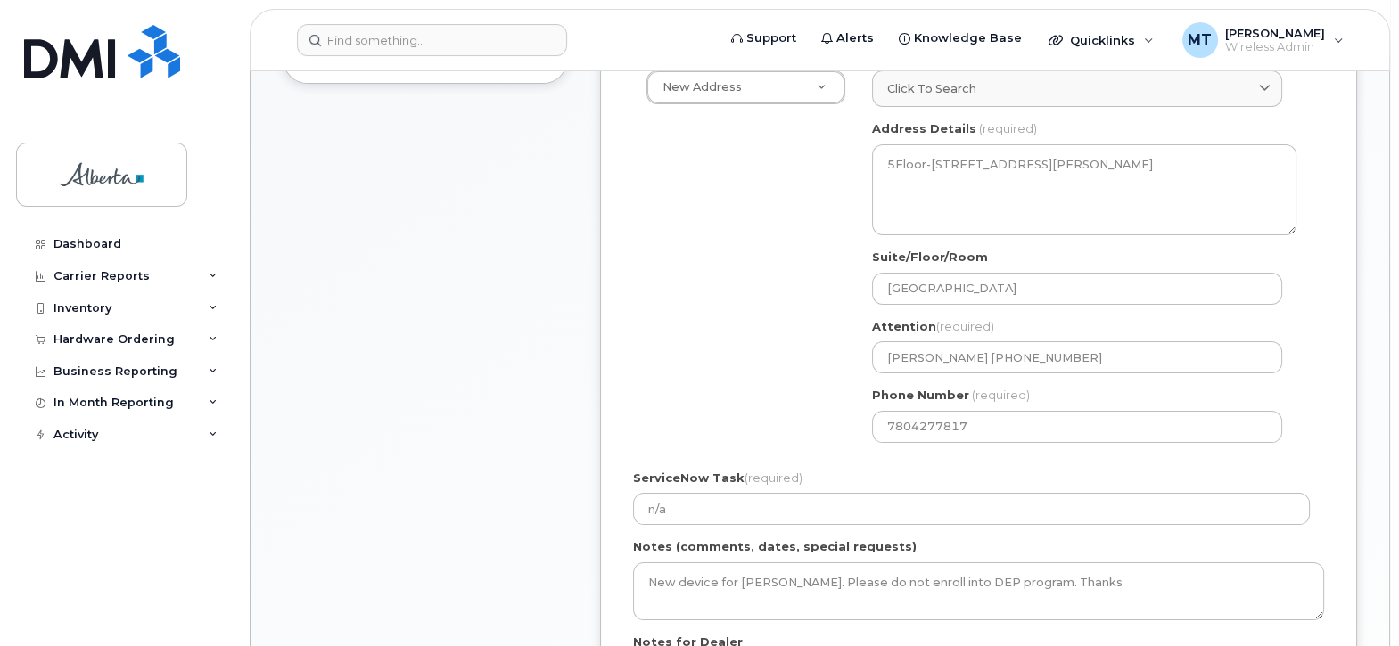
click at [1304, 465] on form "Created By Miriam Tejera Soler Requested By Notify the following emails about o…" at bounding box center [978, 301] width 691 height 957
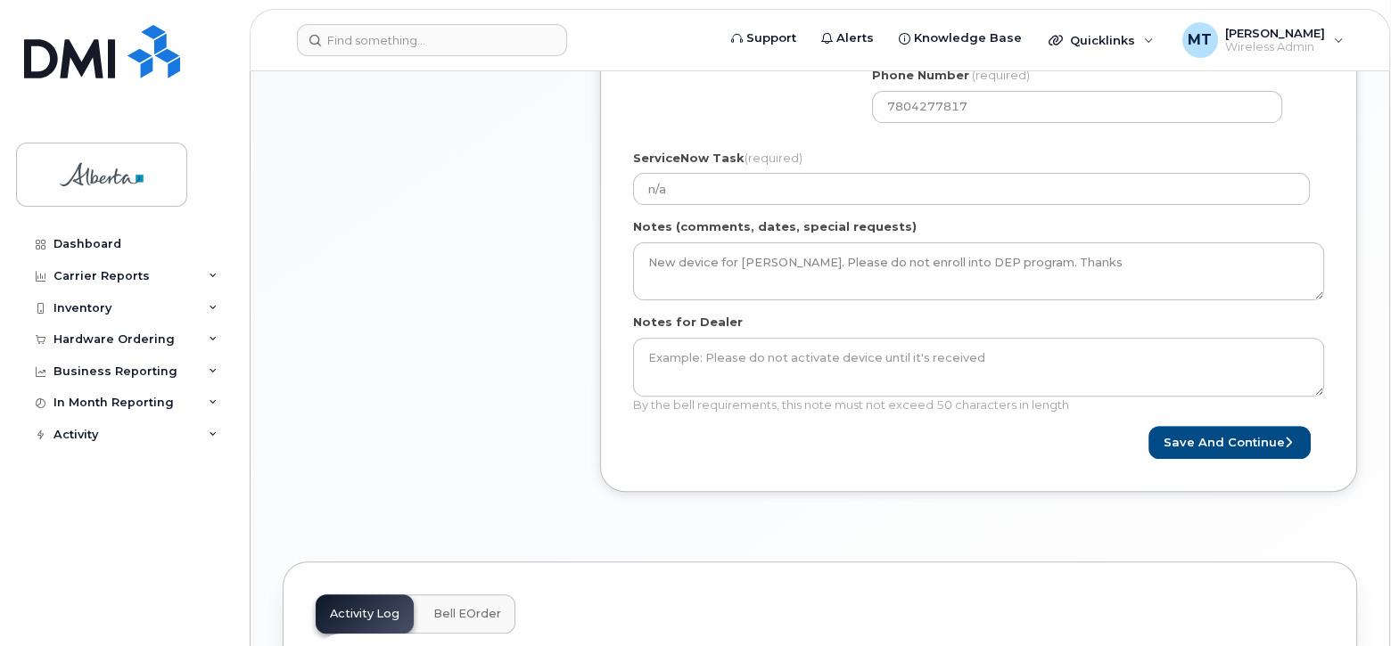
scroll to position [875, 0]
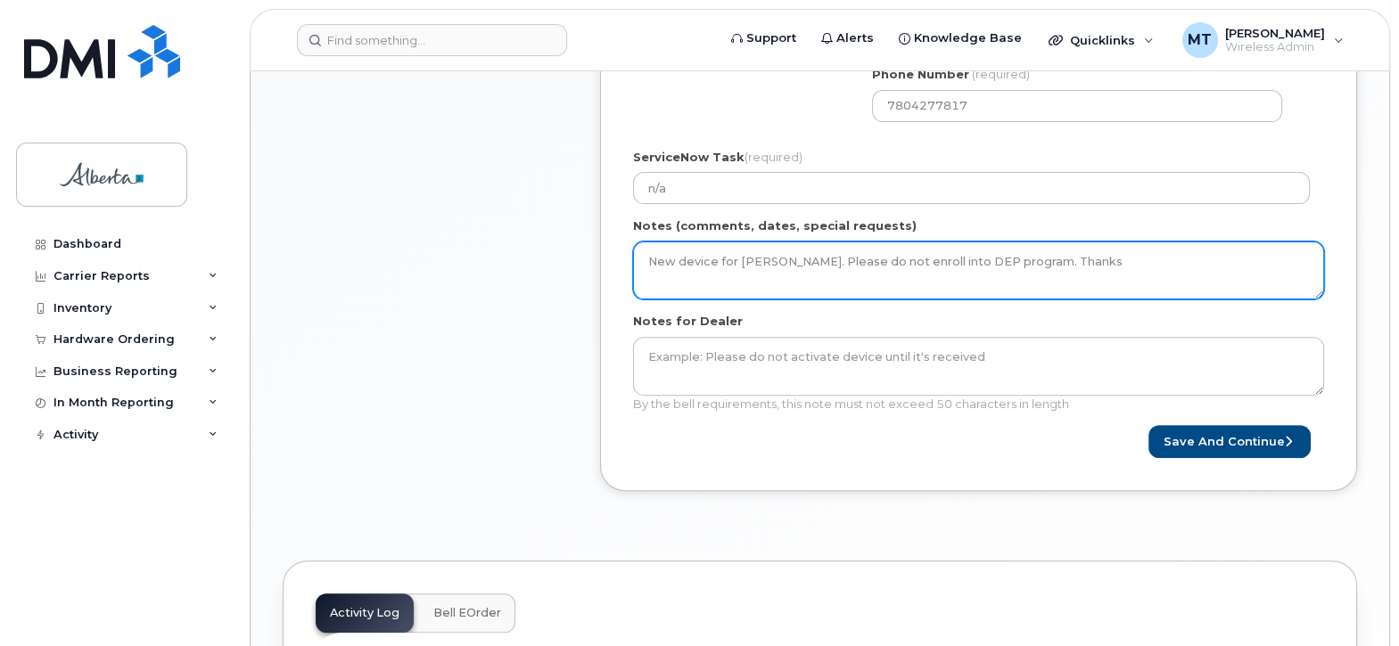
drag, startPoint x: 650, startPoint y: 259, endPoint x: 840, endPoint y: 254, distance: 190.0
click at [840, 254] on textarea "New device for [PERSON_NAME]. Please do not enroll into DEP program. Thanks" at bounding box center [978, 271] width 691 height 59
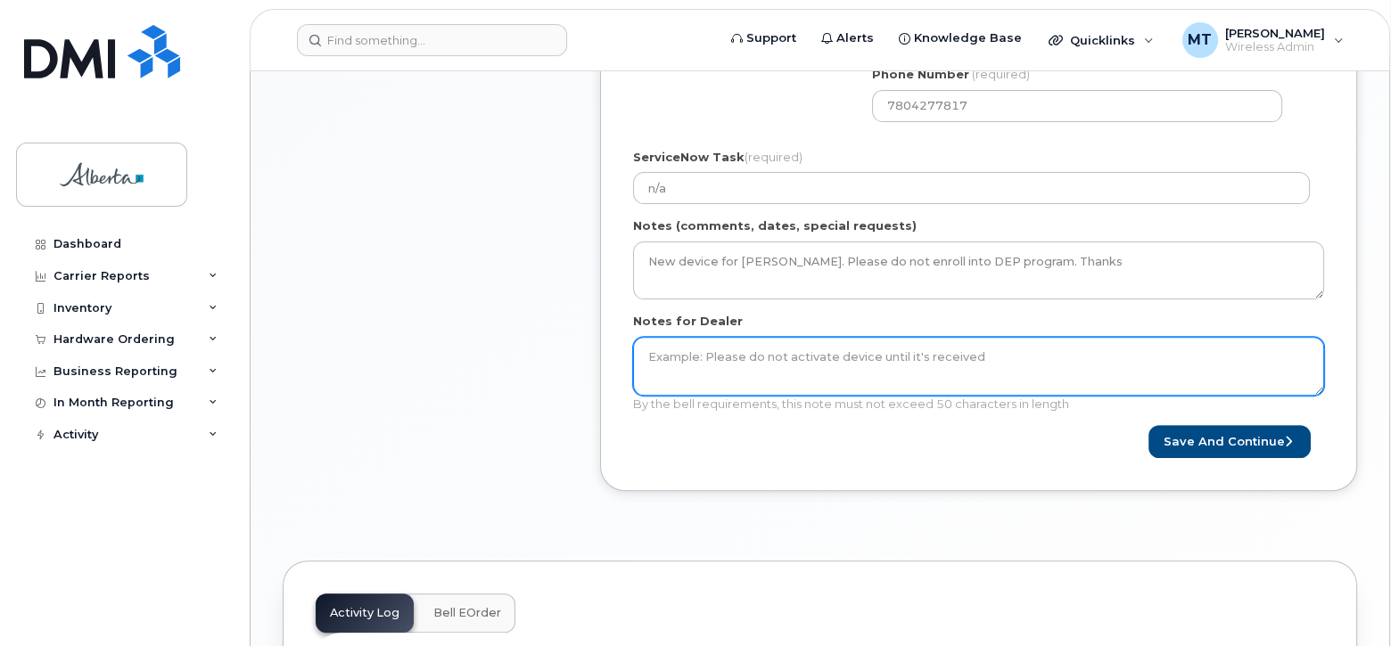
click at [654, 354] on textarea "Notes for Dealer" at bounding box center [978, 366] width 691 height 59
paste textarea "New device for Catherine Workun"
type textarea "New device for [PERSON_NAME]. Thanks"
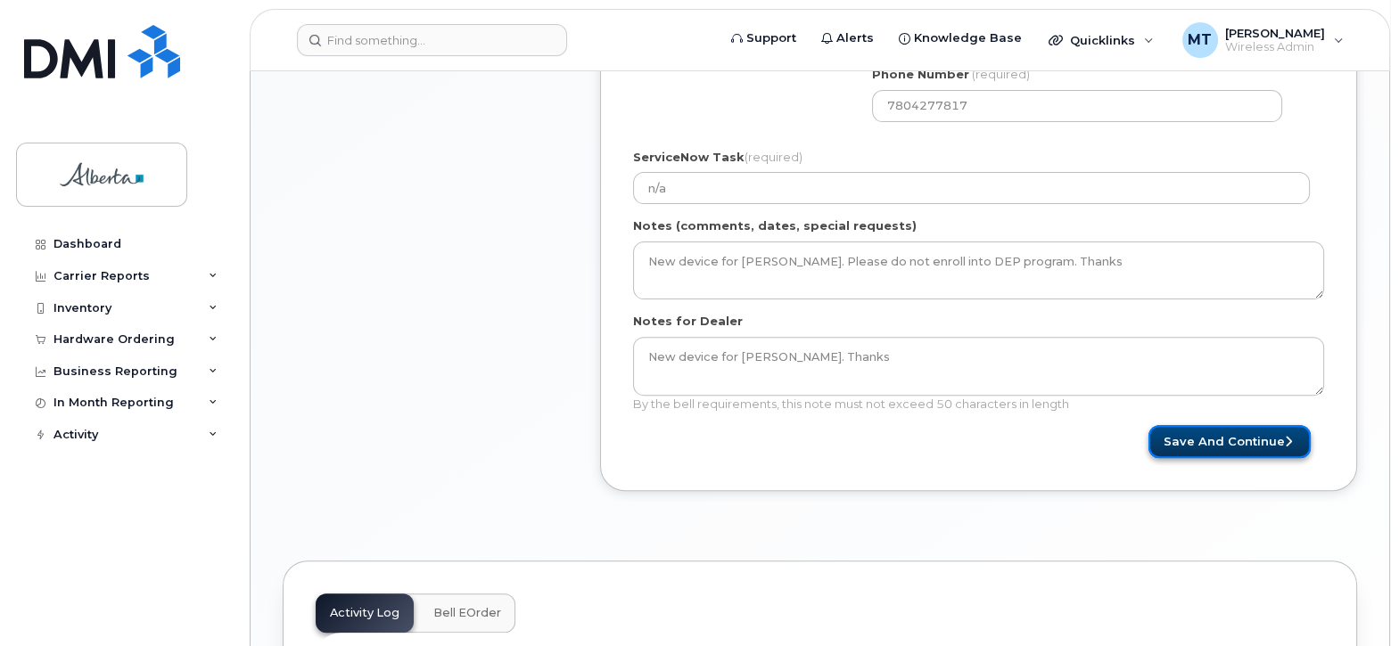
click at [1239, 438] on button "Save and Continue" at bounding box center [1229, 441] width 162 height 33
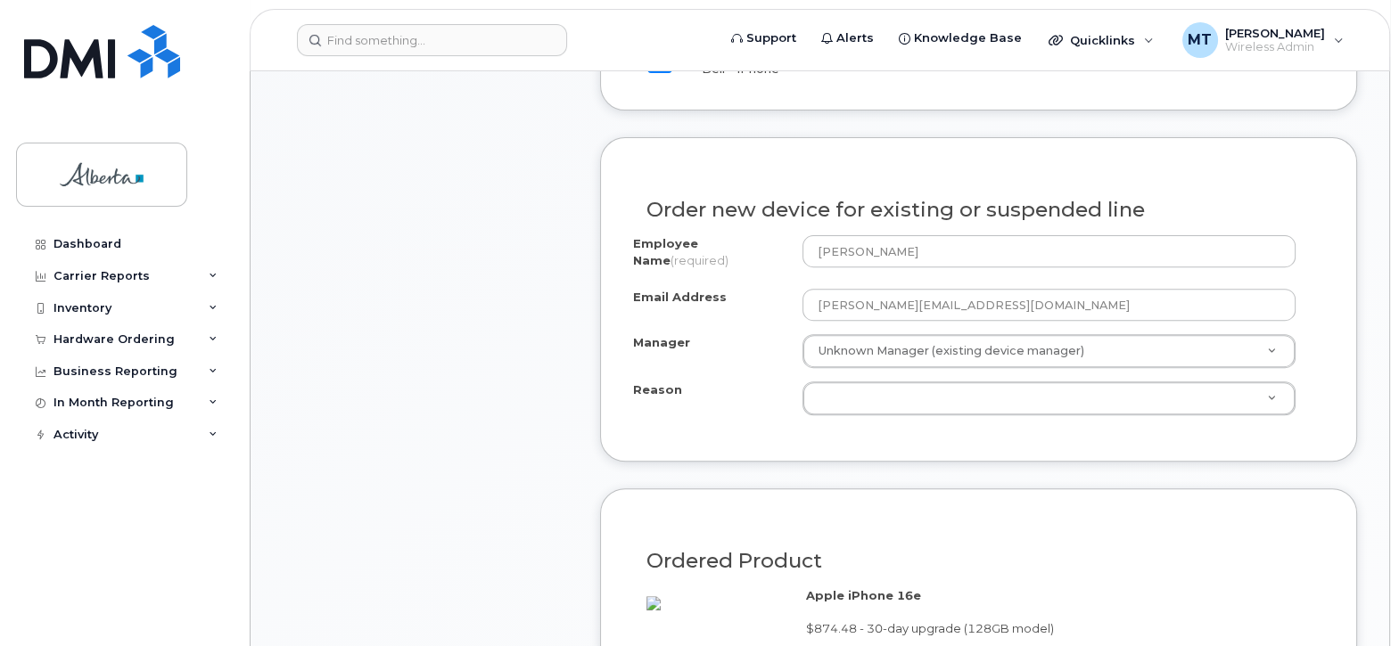
scroll to position [938, 0]
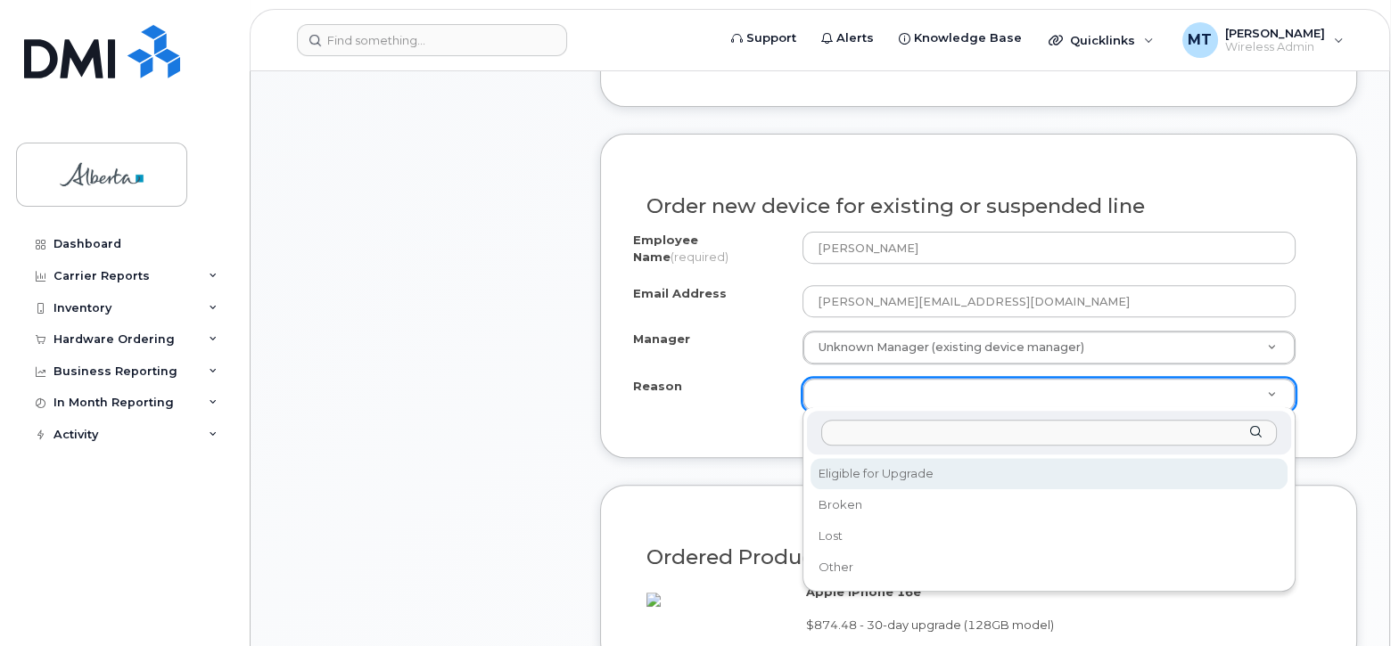
select select "eligible_for_upgrade"
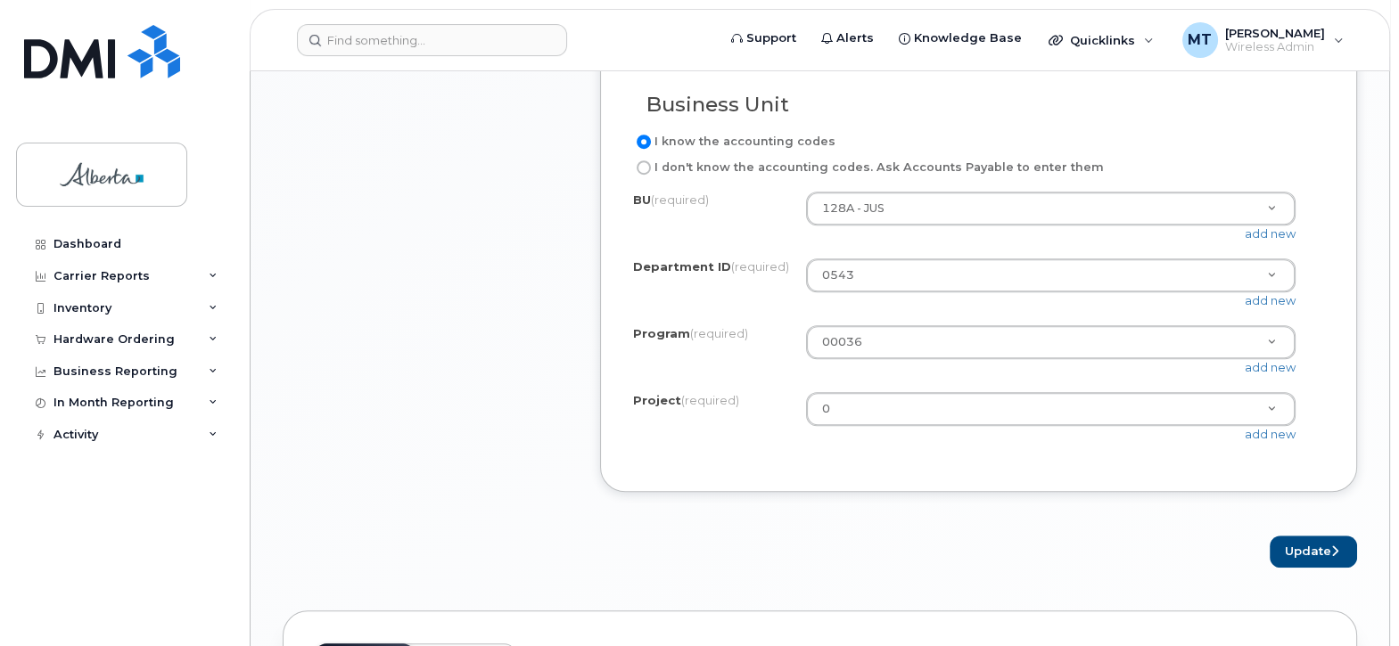
scroll to position [1602, 0]
click at [1318, 557] on button "Update" at bounding box center [1313, 549] width 87 height 33
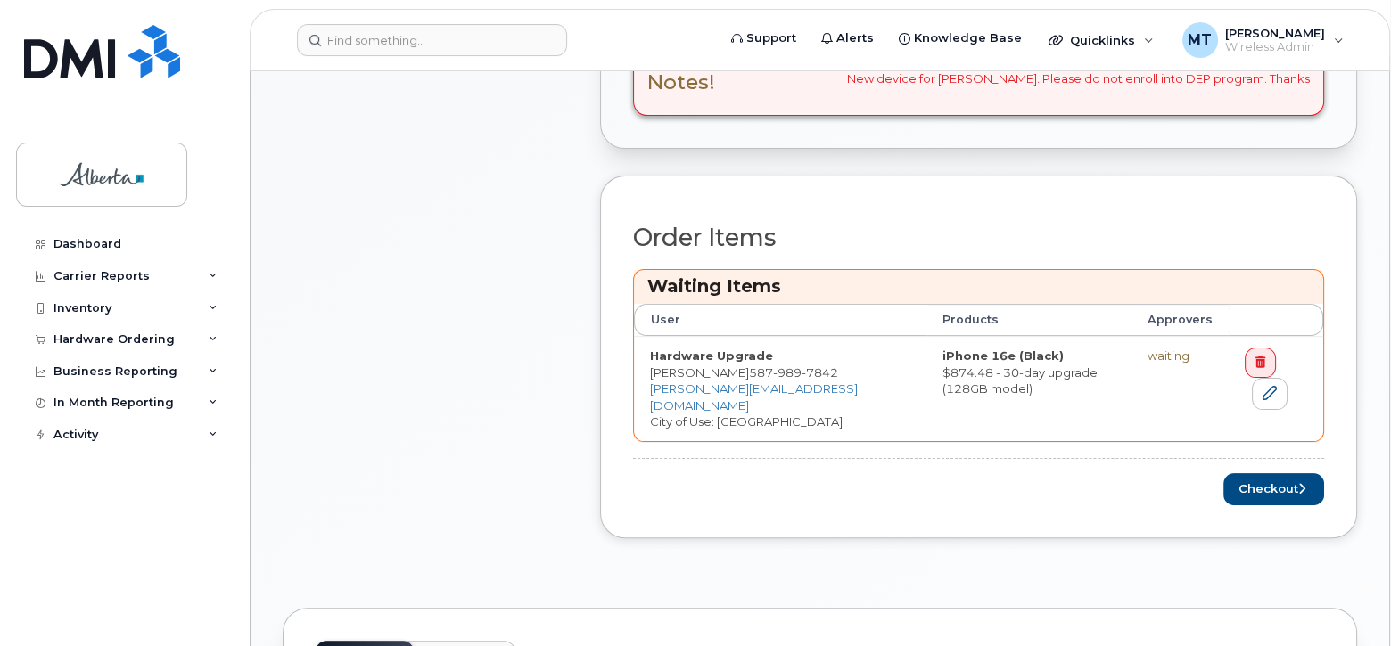
scroll to position [709, 0]
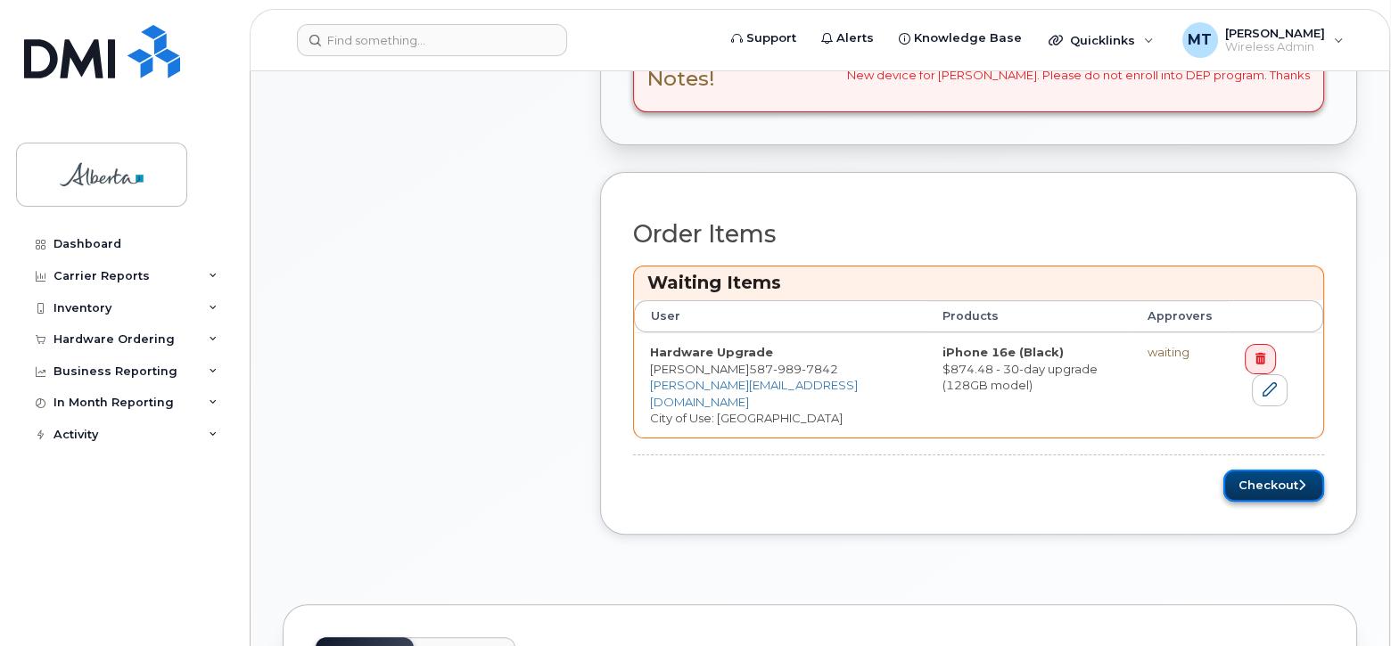
click at [1277, 470] on button "Checkout" at bounding box center [1273, 486] width 101 height 33
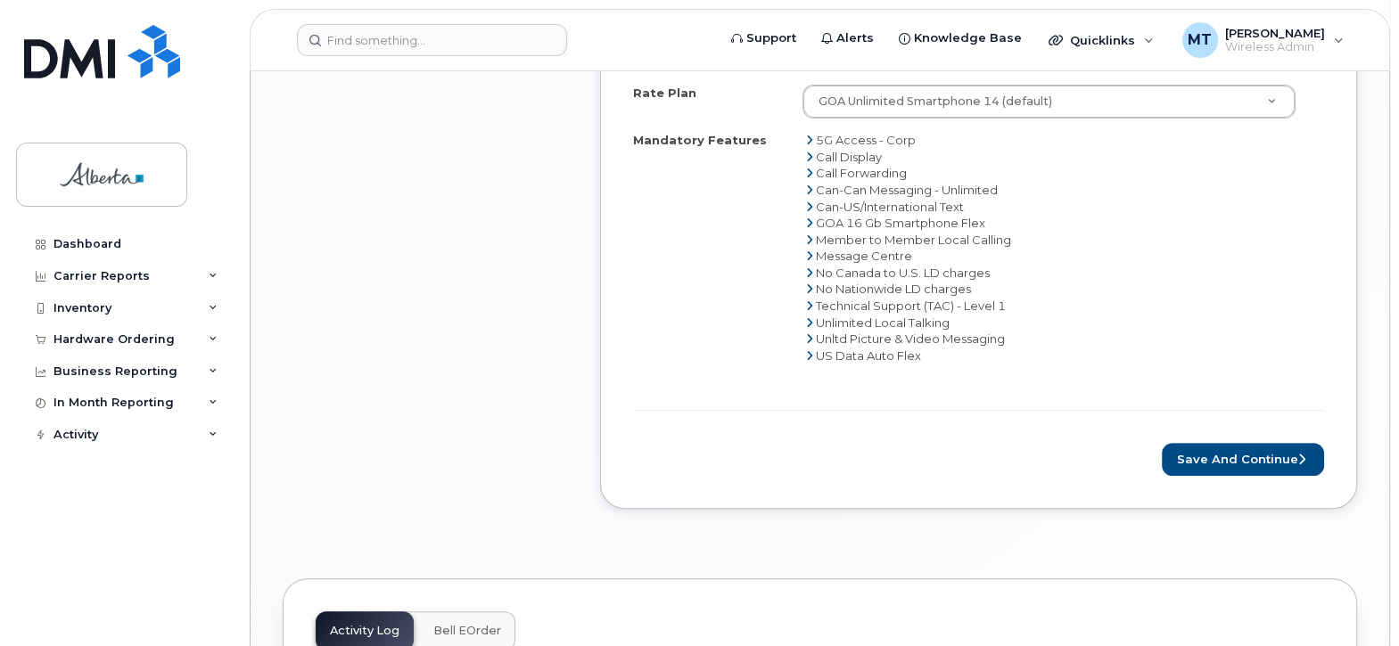
scroll to position [929, 0]
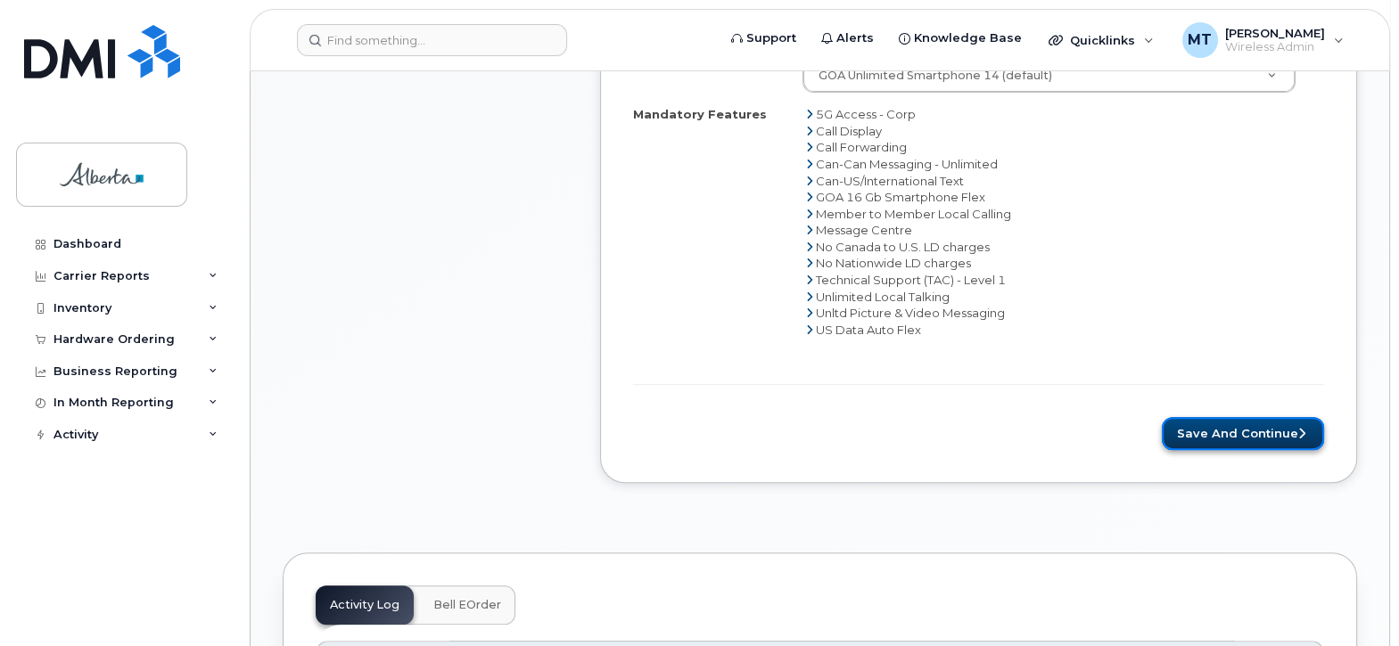
click at [1248, 431] on button "Save and Continue" at bounding box center [1243, 433] width 162 height 33
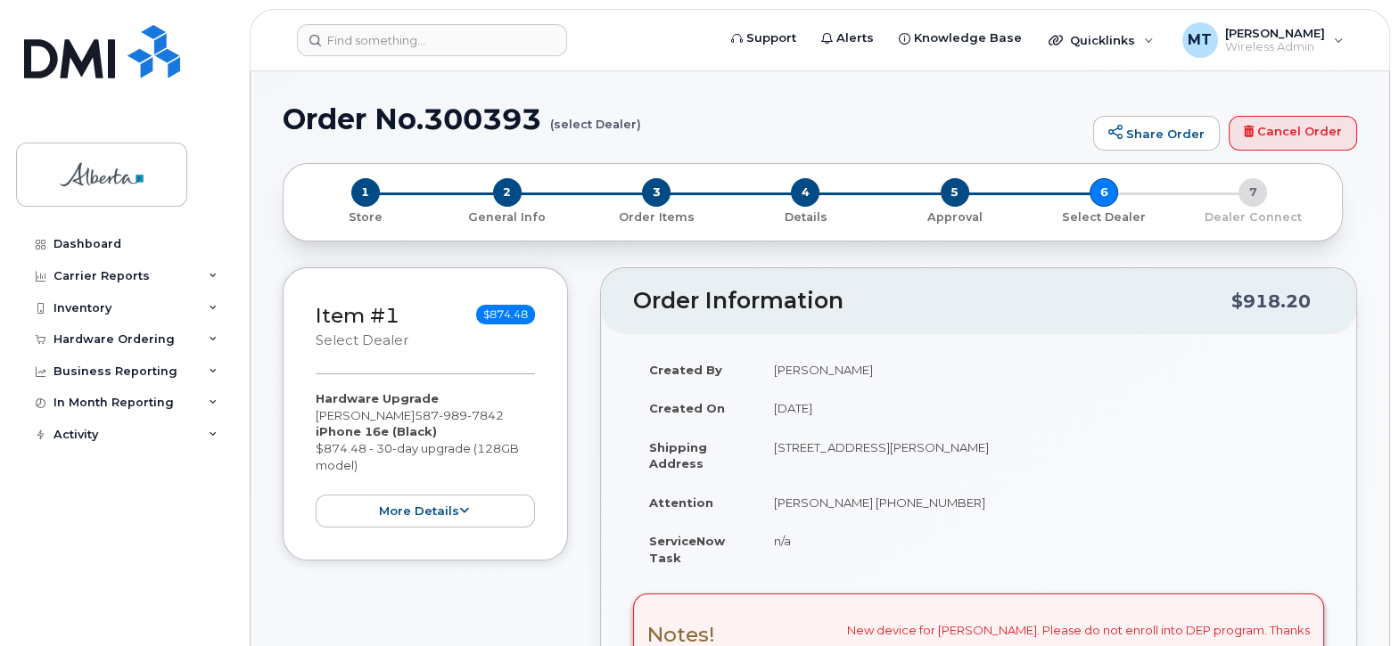
type textarea "New device for [PERSON_NAME]. Thanks"
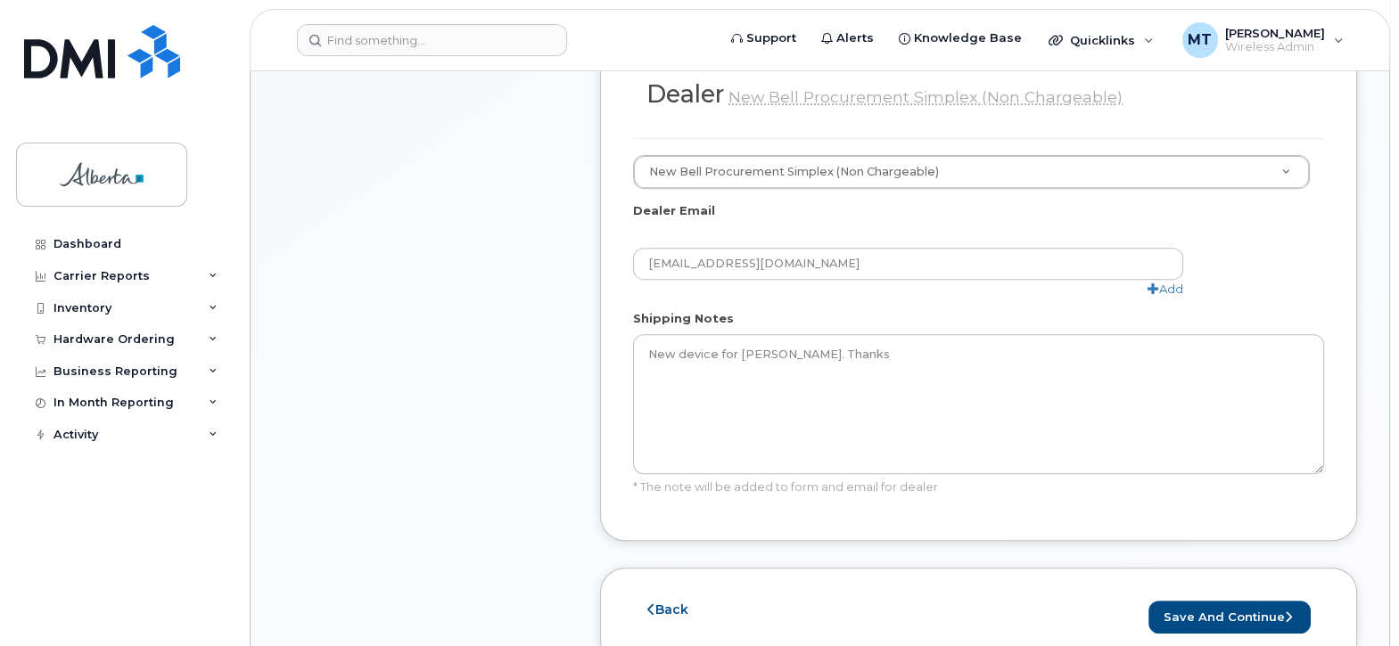
scroll to position [1024, 0]
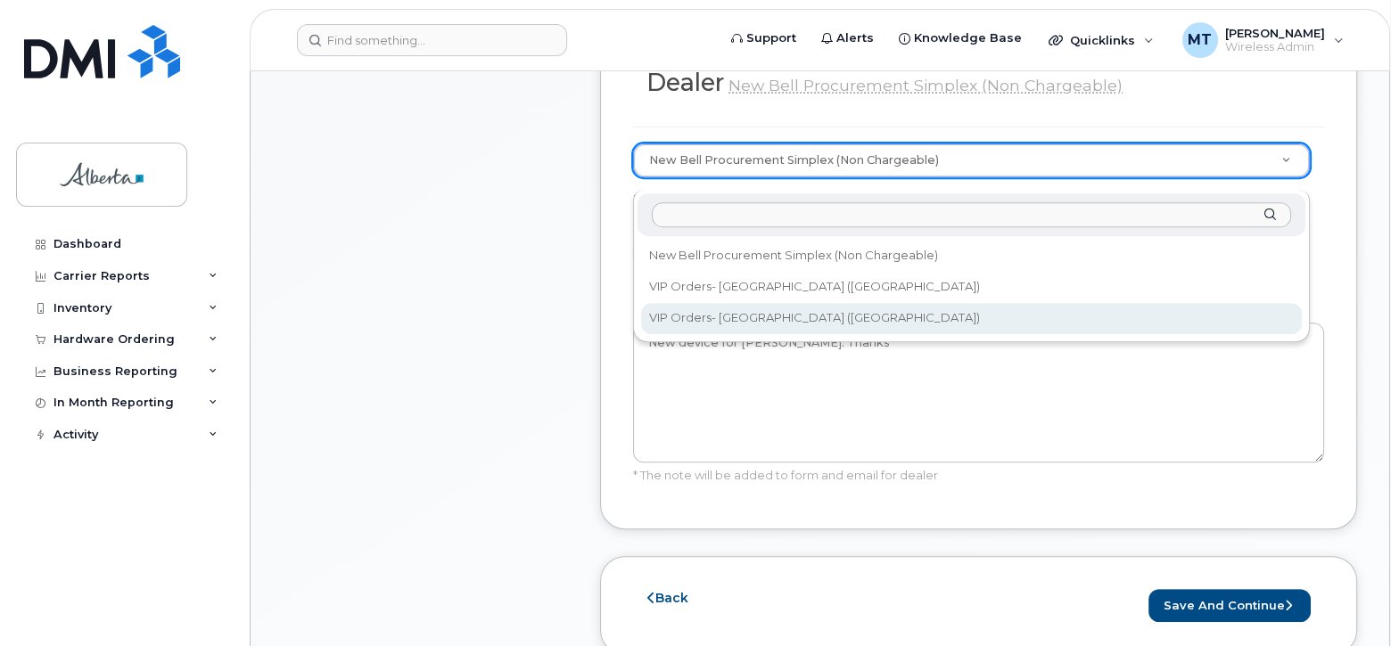
select select "223"
type input "[EMAIL_ADDRESS][DOMAIN_NAME]"
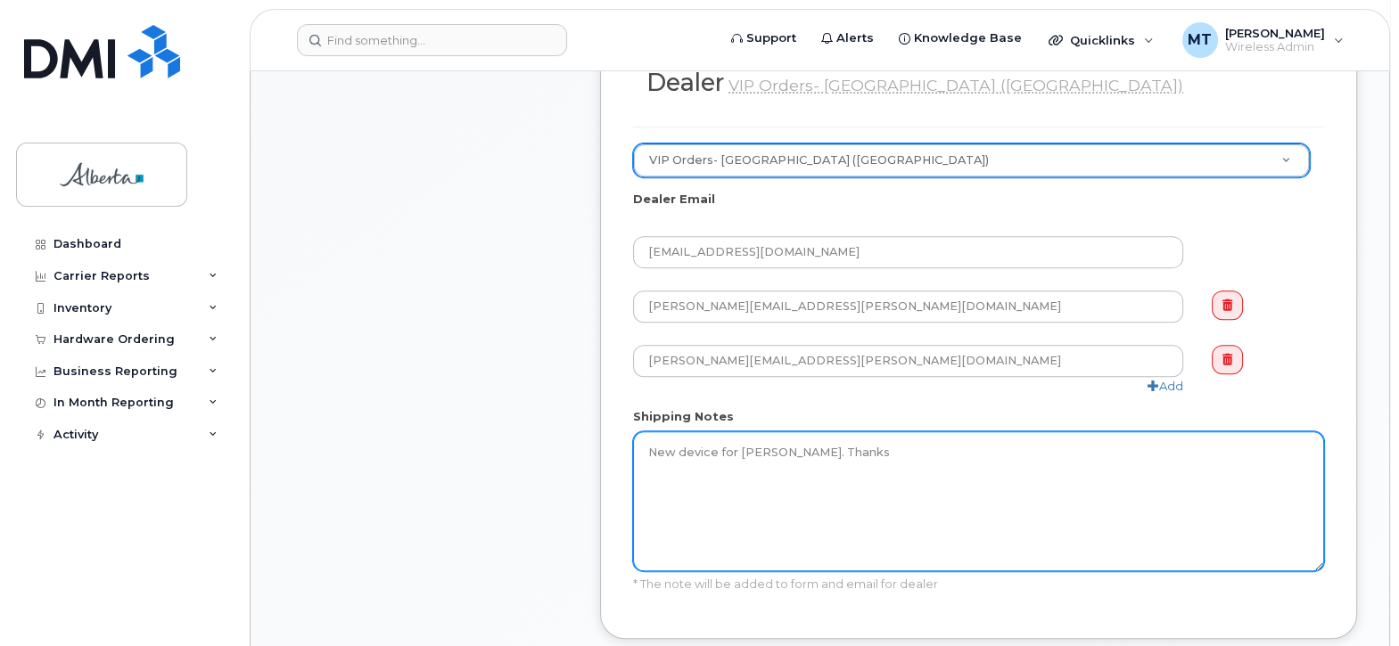
click at [736, 459] on textarea "New device for [PERSON_NAME]. Thanks" at bounding box center [978, 502] width 691 height 140
click at [865, 466] on textarea "New device for [PERSON_NAME]. Thanks" at bounding box center [978, 502] width 691 height 140
drag, startPoint x: 1024, startPoint y: 464, endPoint x: 1243, endPoint y: 453, distance: 218.7
click at [1243, 453] on textarea "New device for [PERSON_NAME]. Thanks" at bounding box center [978, 502] width 691 height 140
click at [1156, 558] on textarea "New device for [PERSON_NAME]. Thanks" at bounding box center [978, 502] width 691 height 140
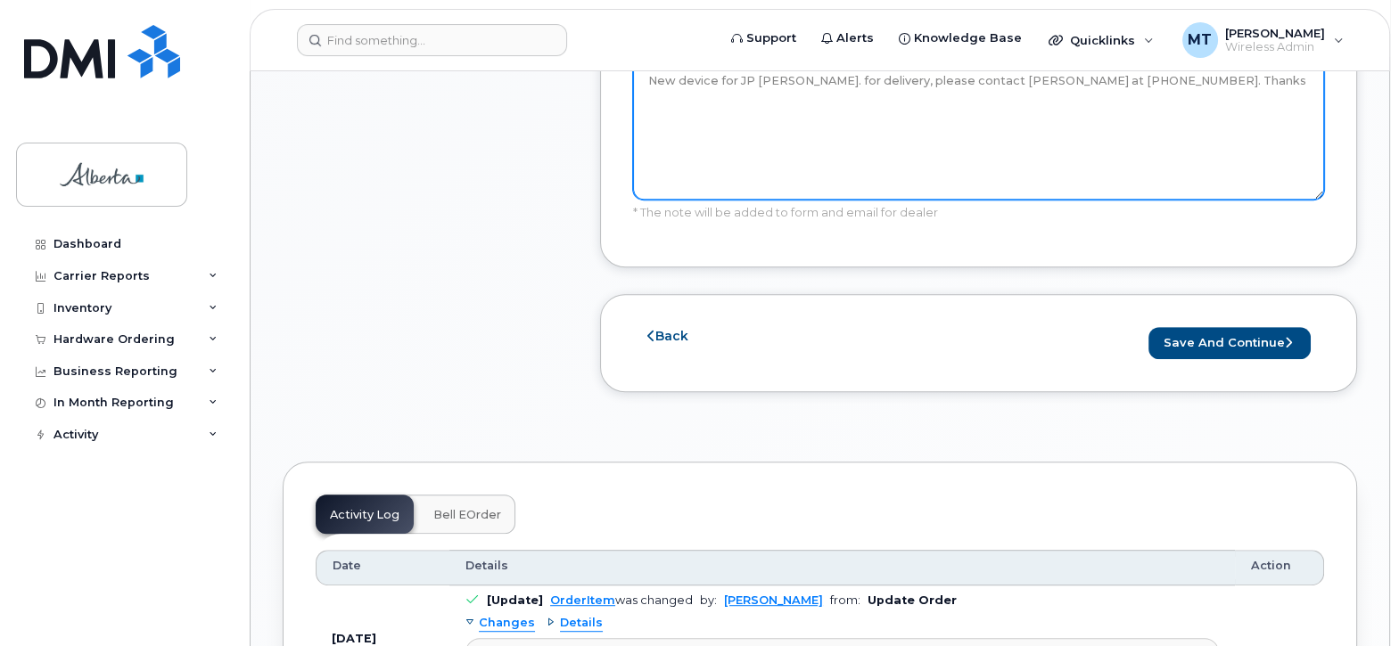
scroll to position [1515, 0]
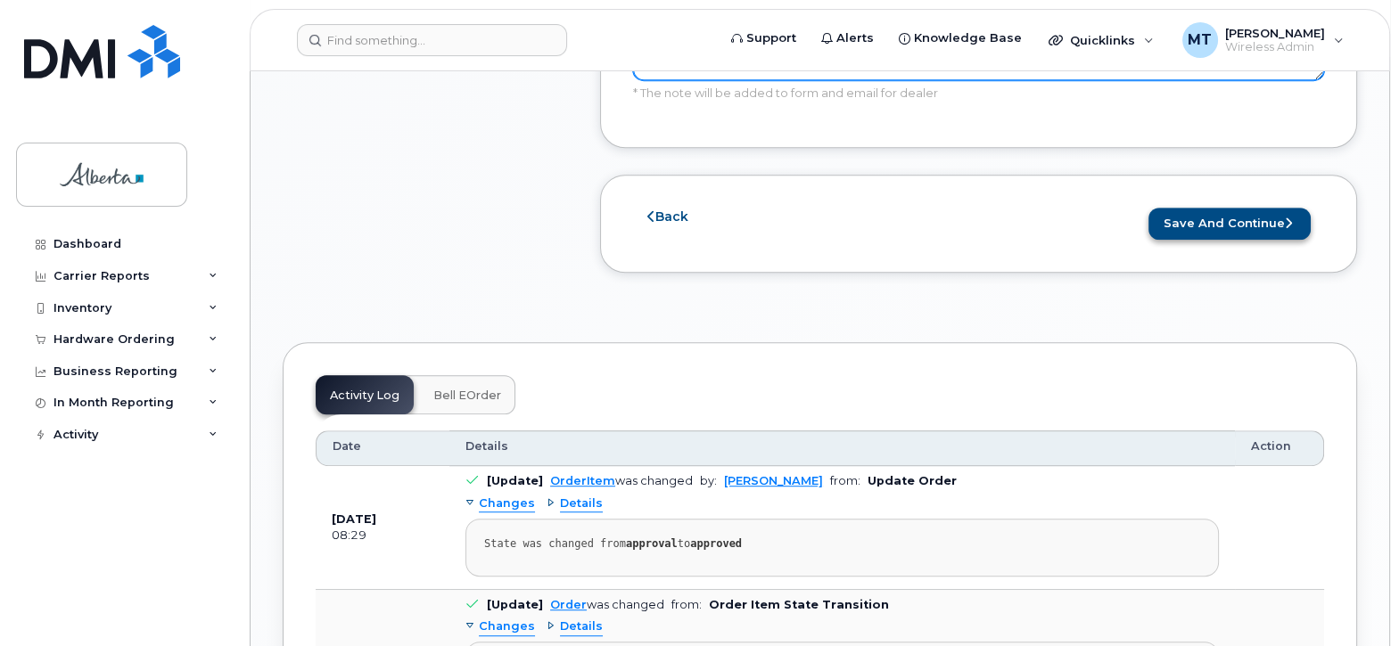
type textarea "New device for JP [PERSON_NAME]. for delivery, please contact [PERSON_NAME] at …"
click at [1214, 234] on button "Save and Continue" at bounding box center [1229, 224] width 162 height 33
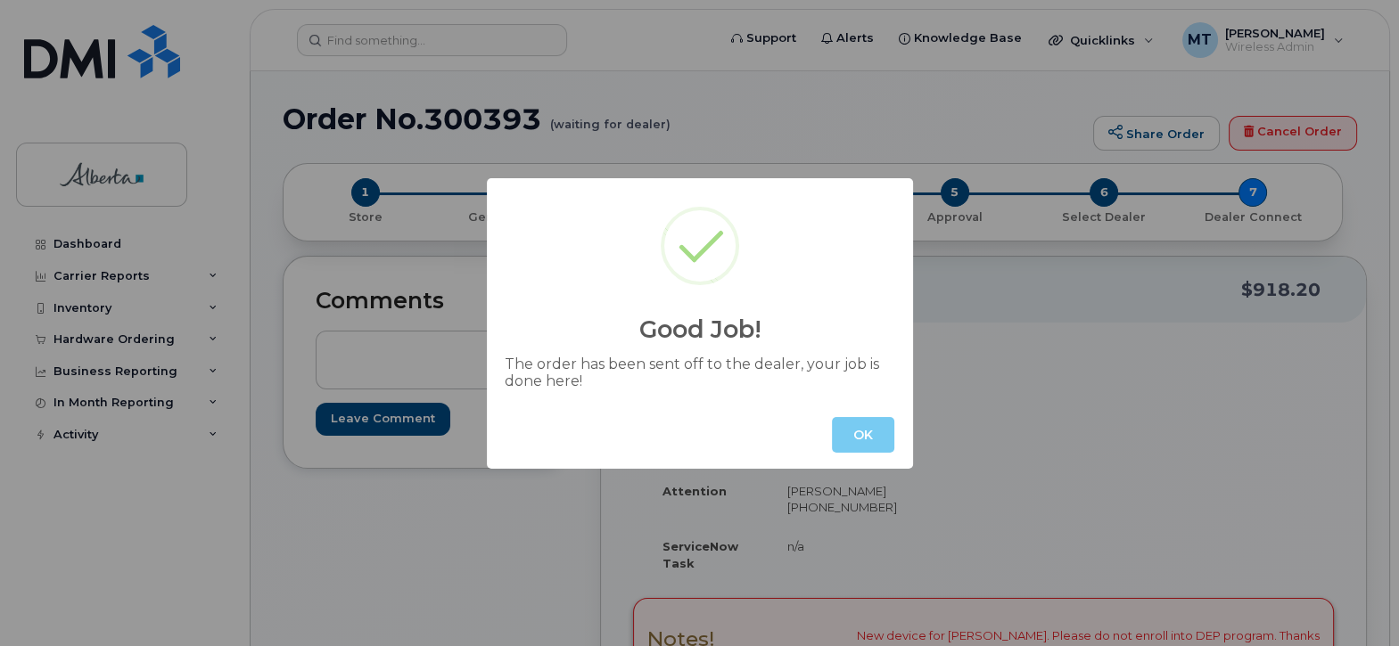
click at [858, 427] on button "OK" at bounding box center [863, 435] width 62 height 36
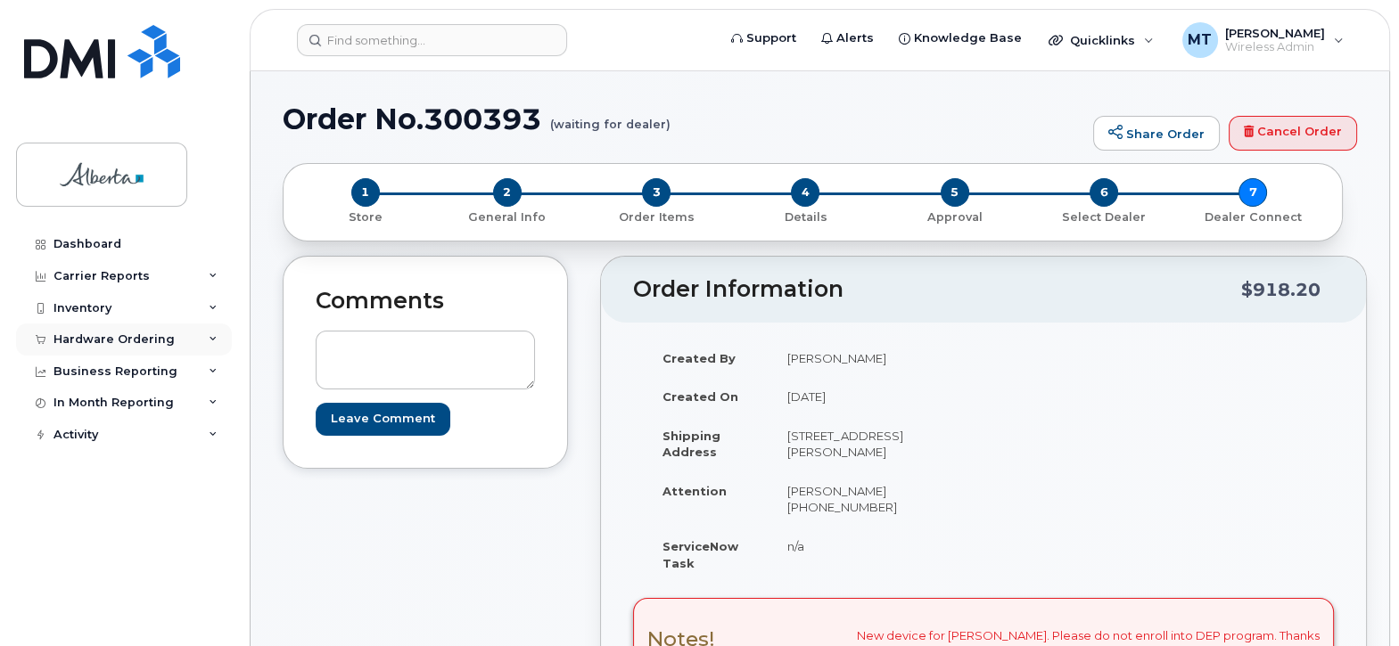
click at [103, 333] on div "Hardware Ordering" at bounding box center [113, 340] width 121 height 14
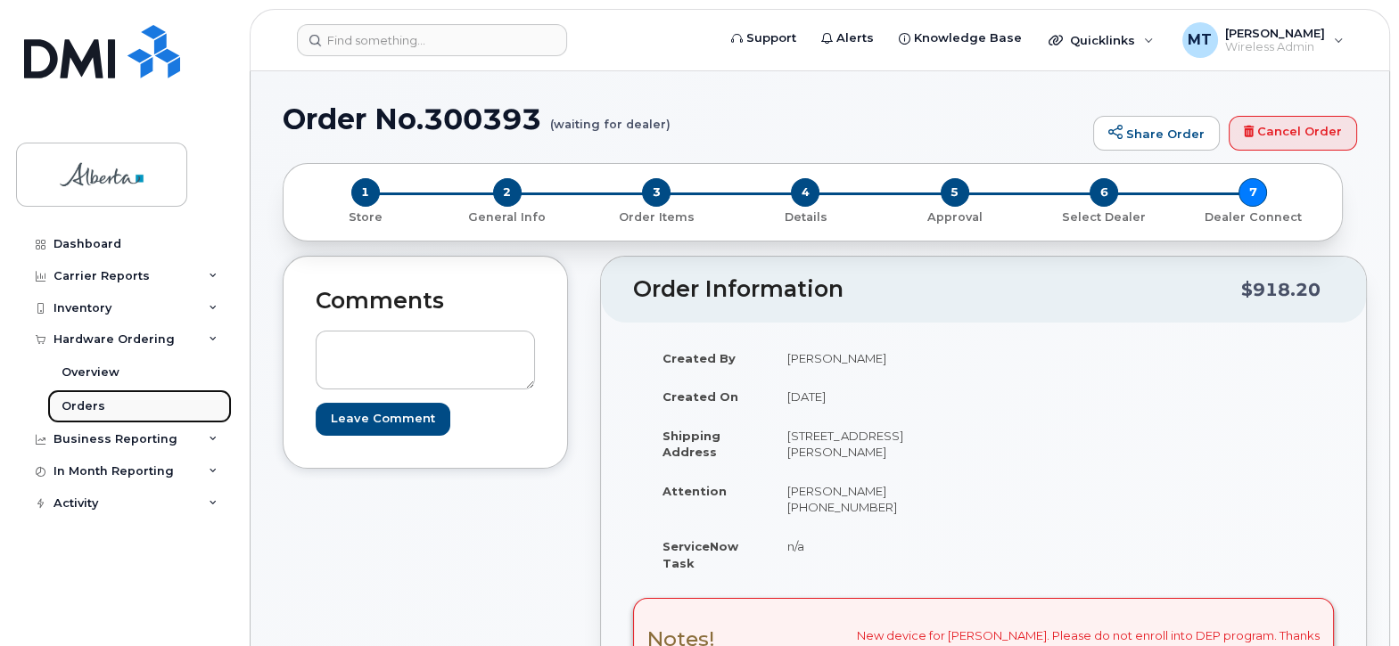
click at [86, 397] on link "Orders" at bounding box center [139, 407] width 185 height 34
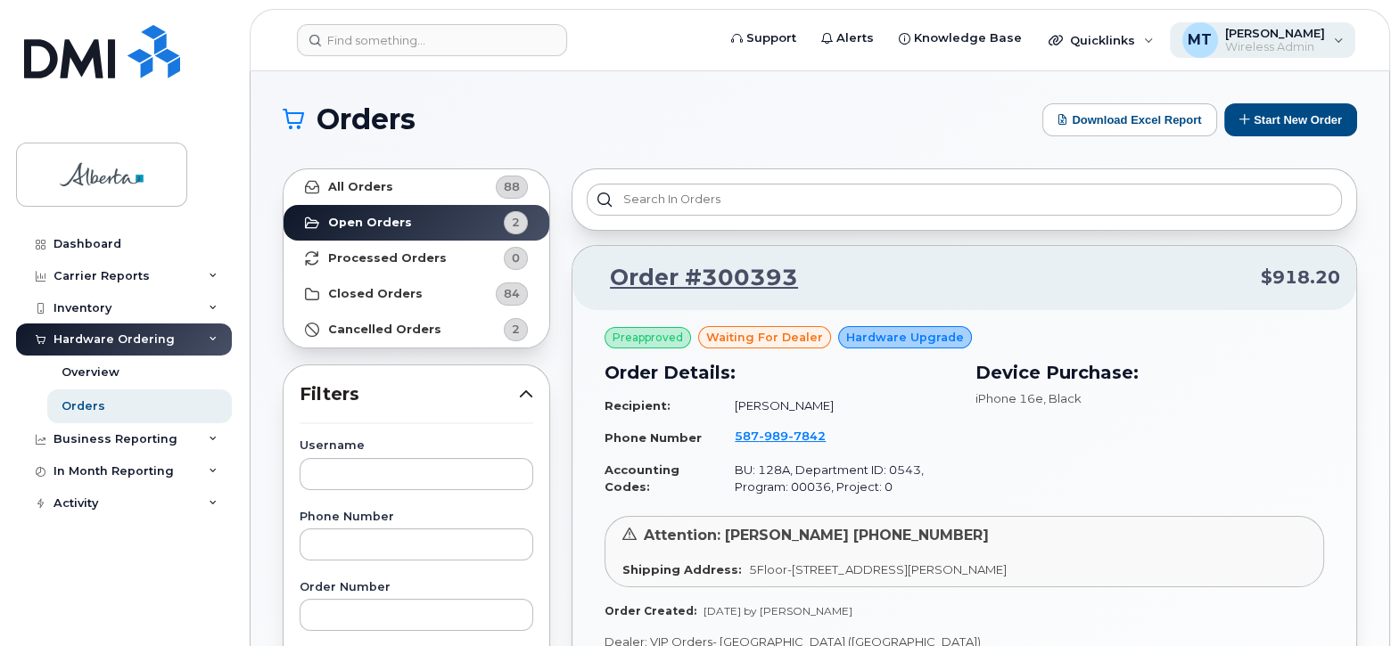
click at [1341, 37] on div "MT [PERSON_NAME] Wireless Admin" at bounding box center [1263, 40] width 186 height 36
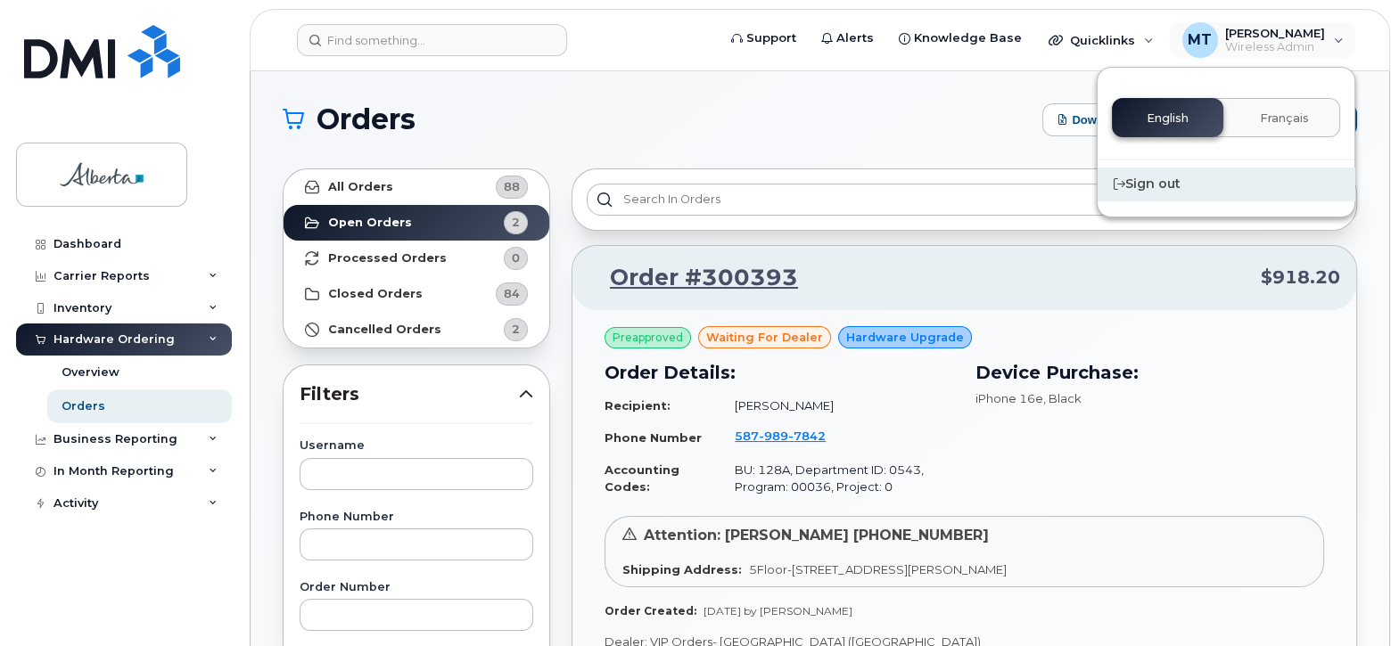
click at [1167, 185] on div "Sign out" at bounding box center [1226, 184] width 257 height 33
